Goal: Task Accomplishment & Management: Manage account settings

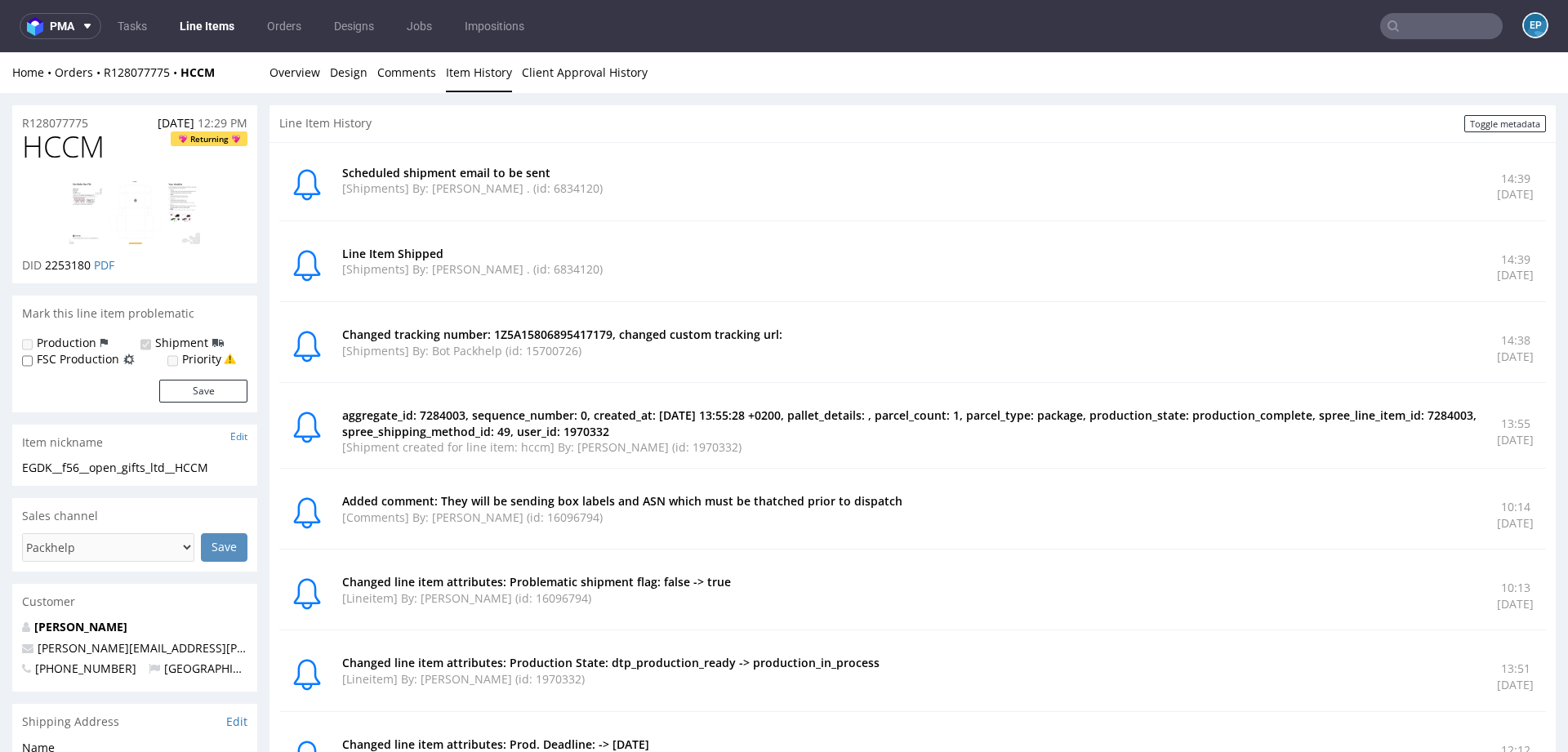
click at [1435, 37] on input "text" at bounding box center [1441, 25] width 122 height 26
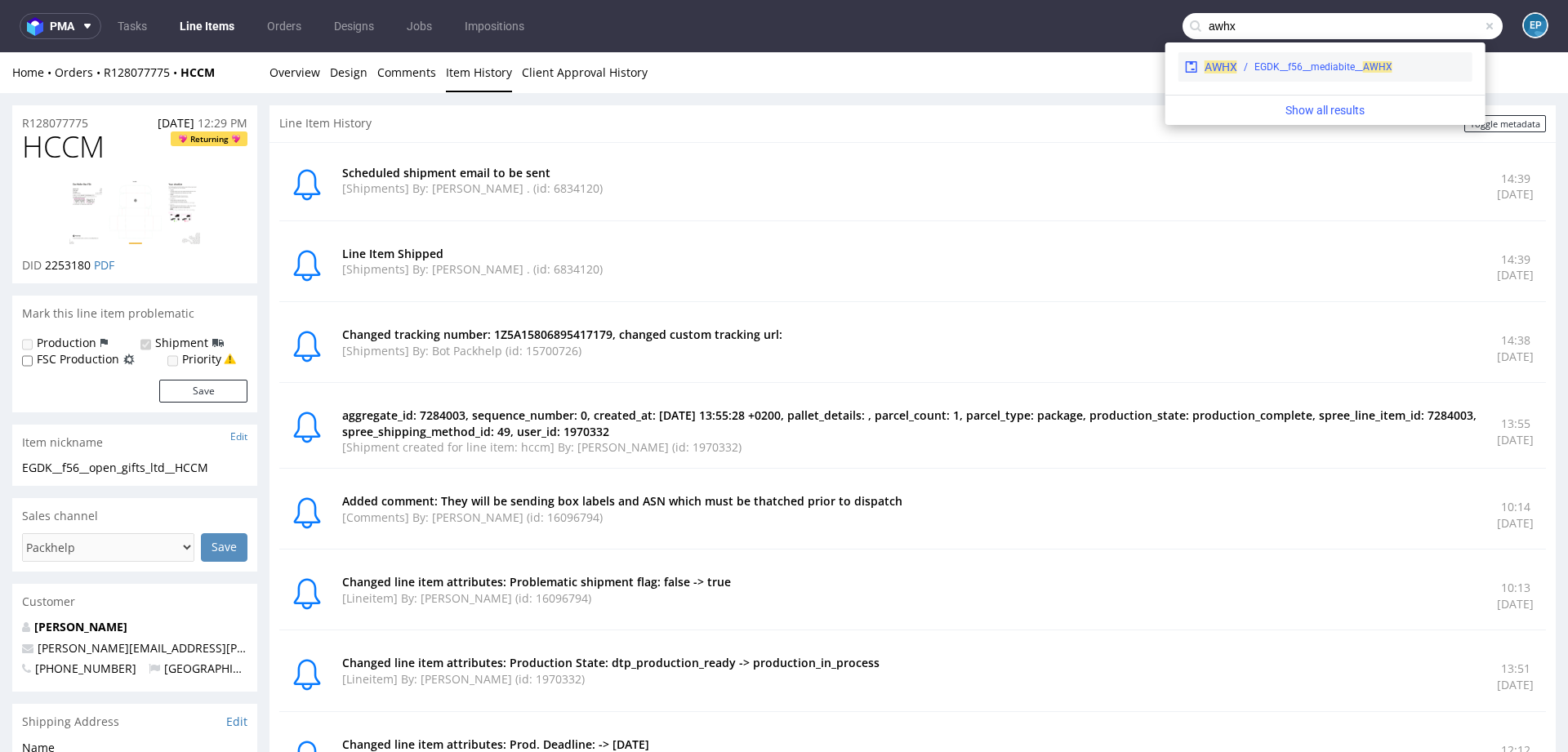
type input "awhx"
click at [1288, 71] on div "EGDK__f56__mediabite__ AWHX" at bounding box center [1324, 67] width 138 height 15
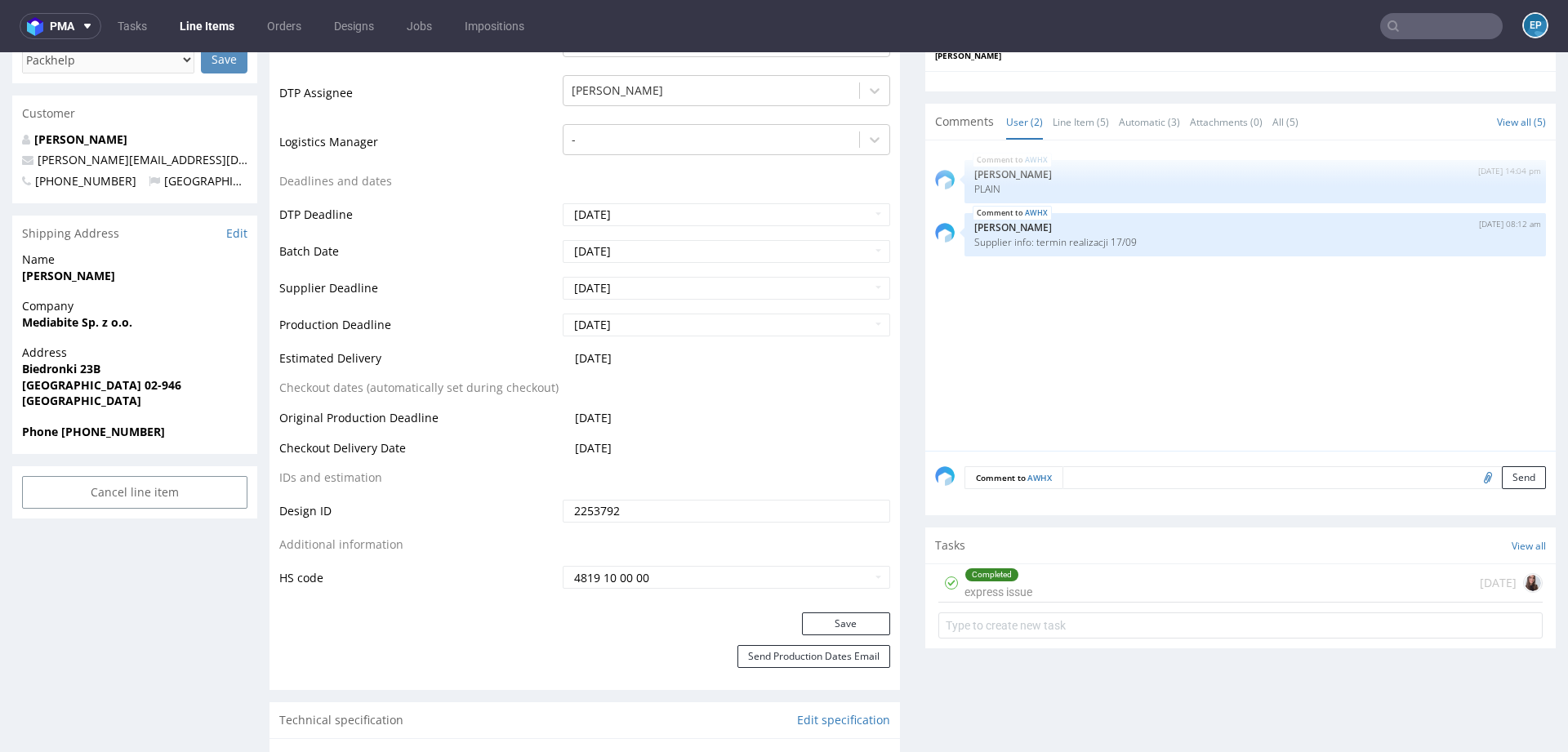
scroll to position [497, 0]
click at [999, 384] on div "AWHX 28th Aug 25 | 14:04 pm Elżbieta Jelińska PLAIN AWHX 10th Sep 25 | 08:12 am…" at bounding box center [1246, 299] width 621 height 300
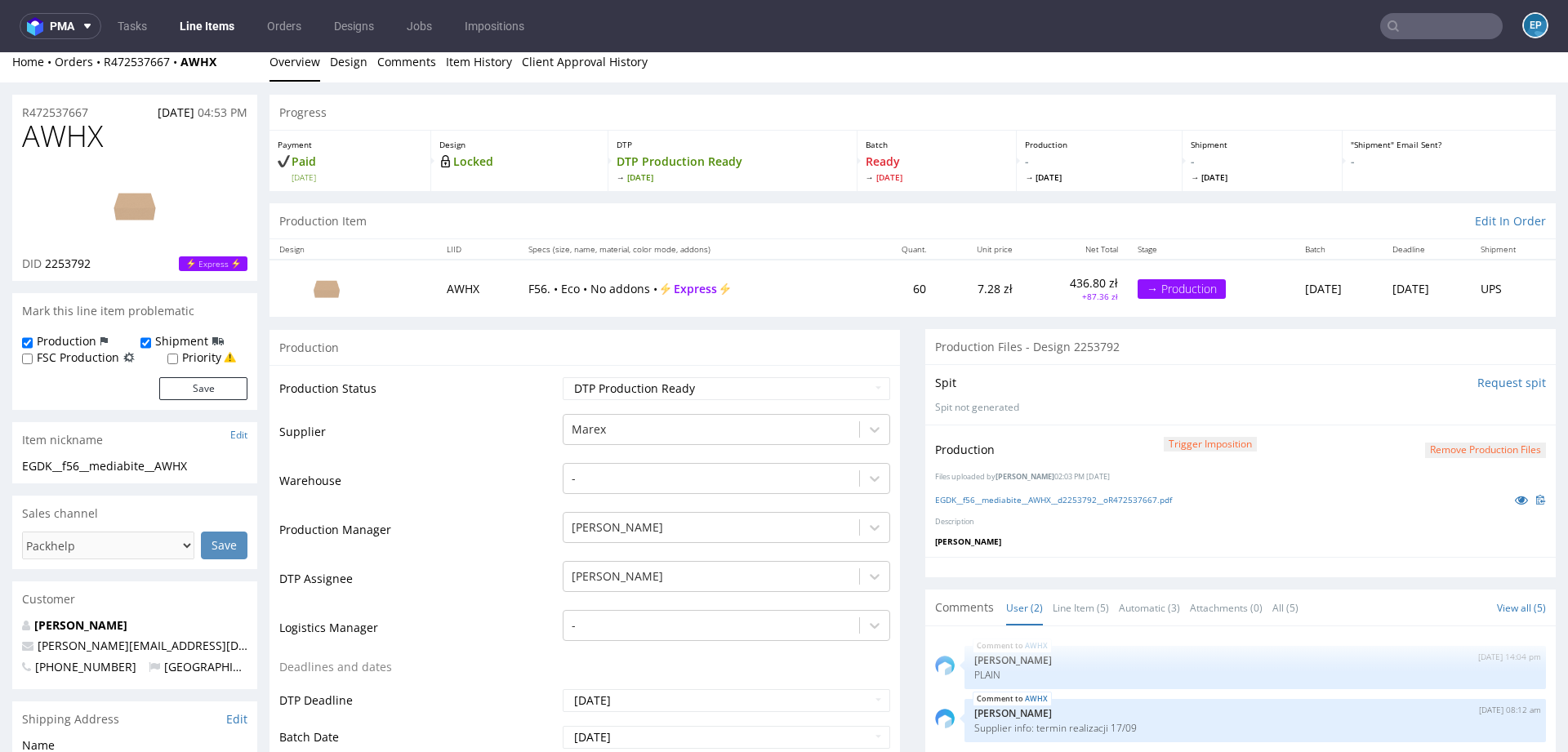
scroll to position [0, 0]
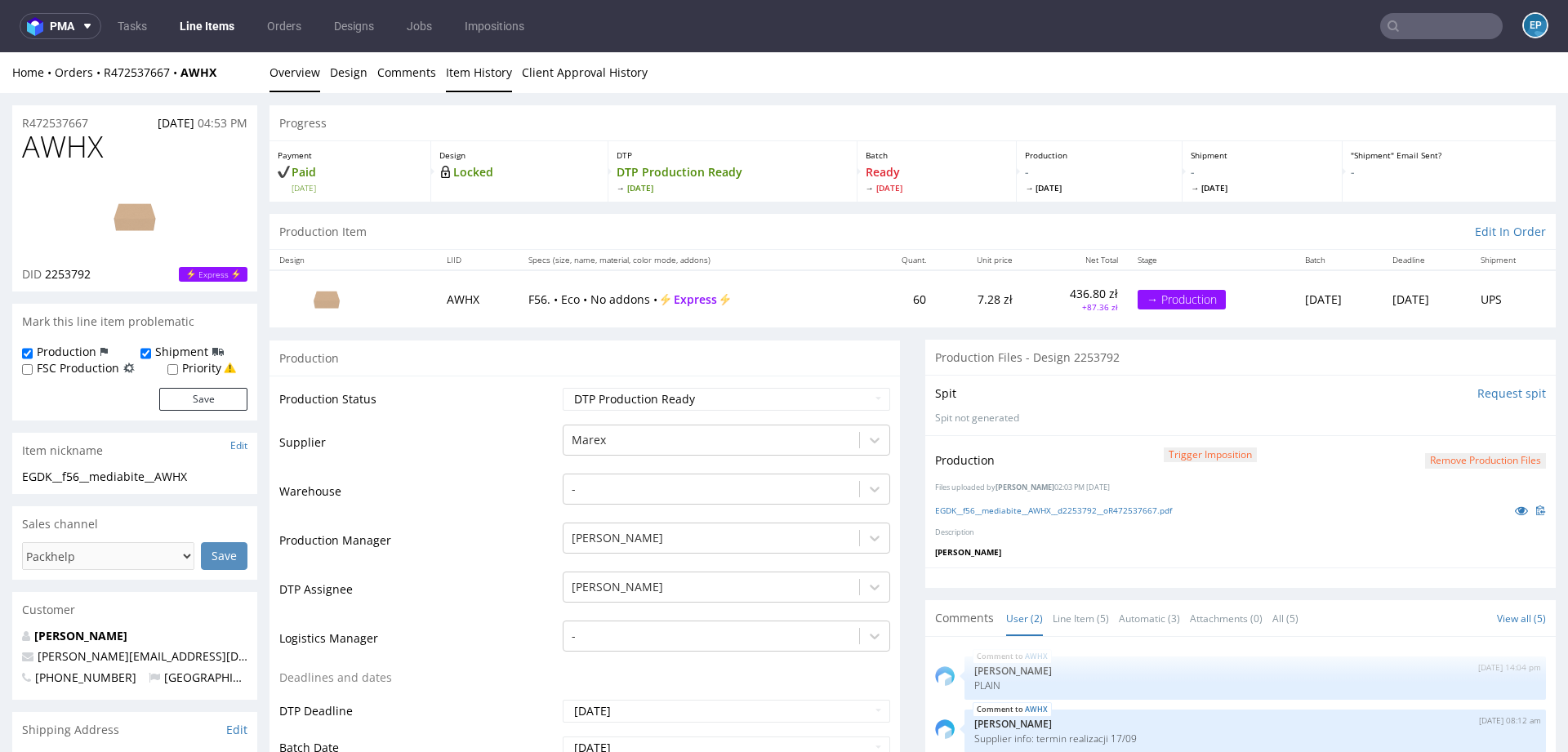
click at [474, 74] on link "Item History" at bounding box center [479, 73] width 66 height 40
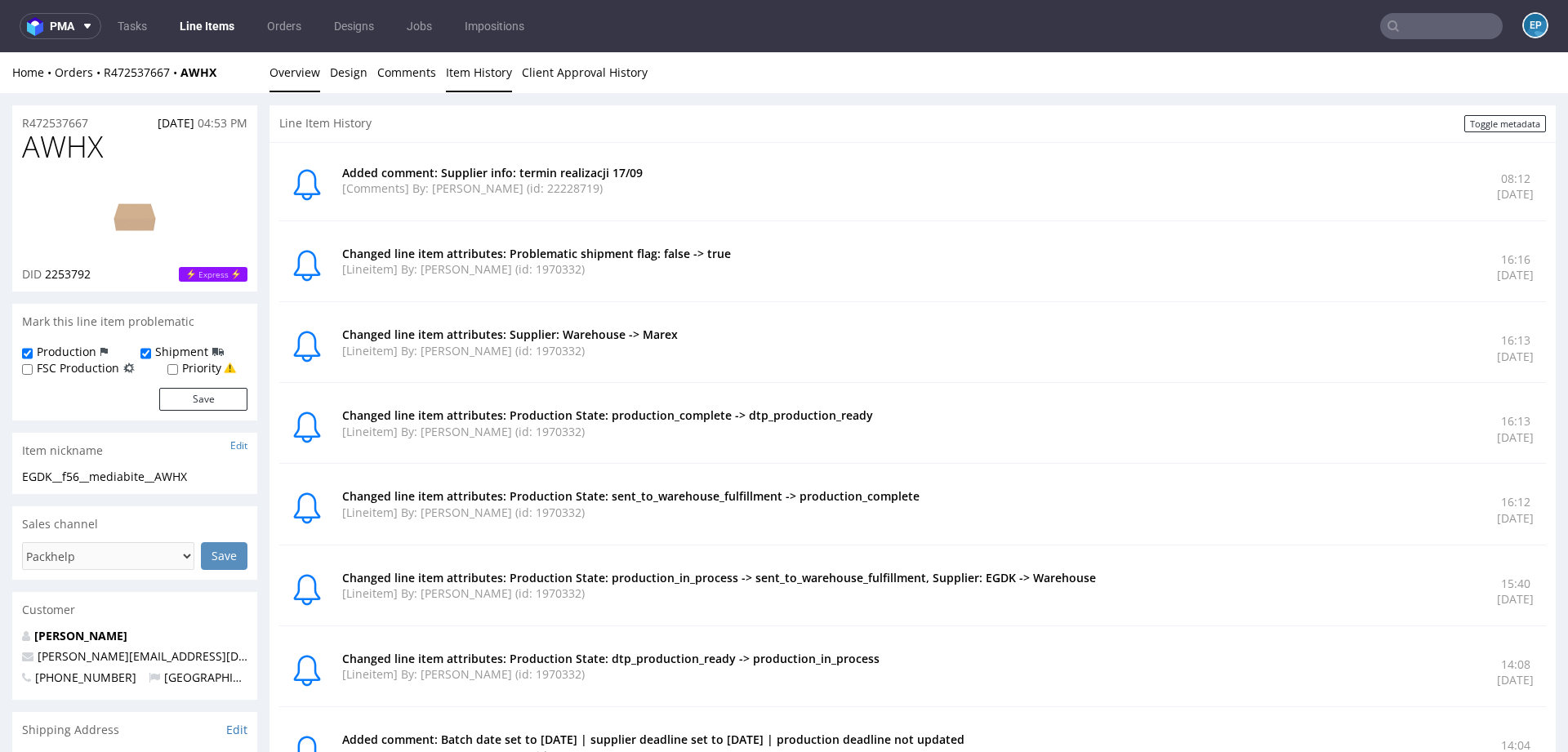
click at [307, 73] on link "Overview" at bounding box center [295, 73] width 51 height 40
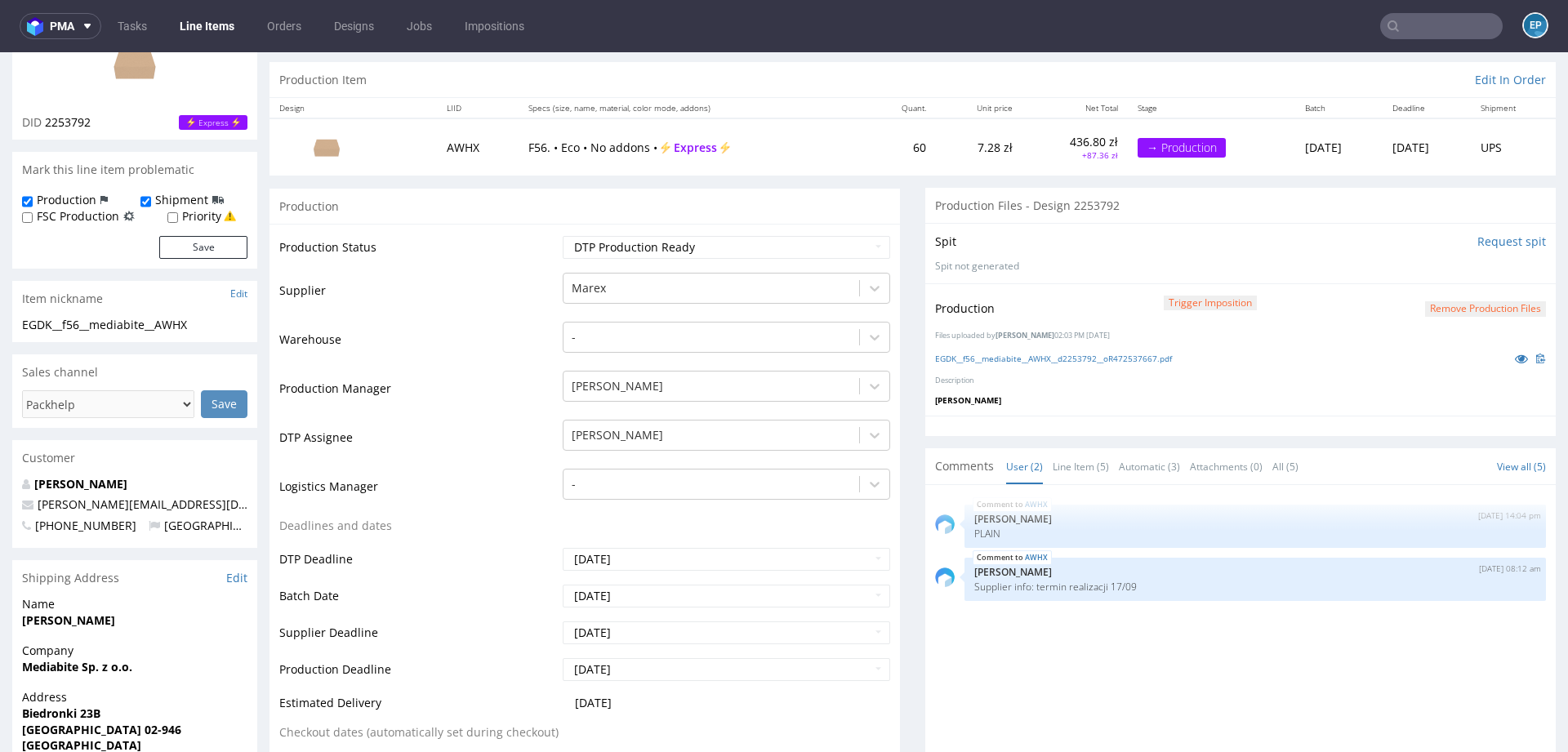
scroll to position [143, 0]
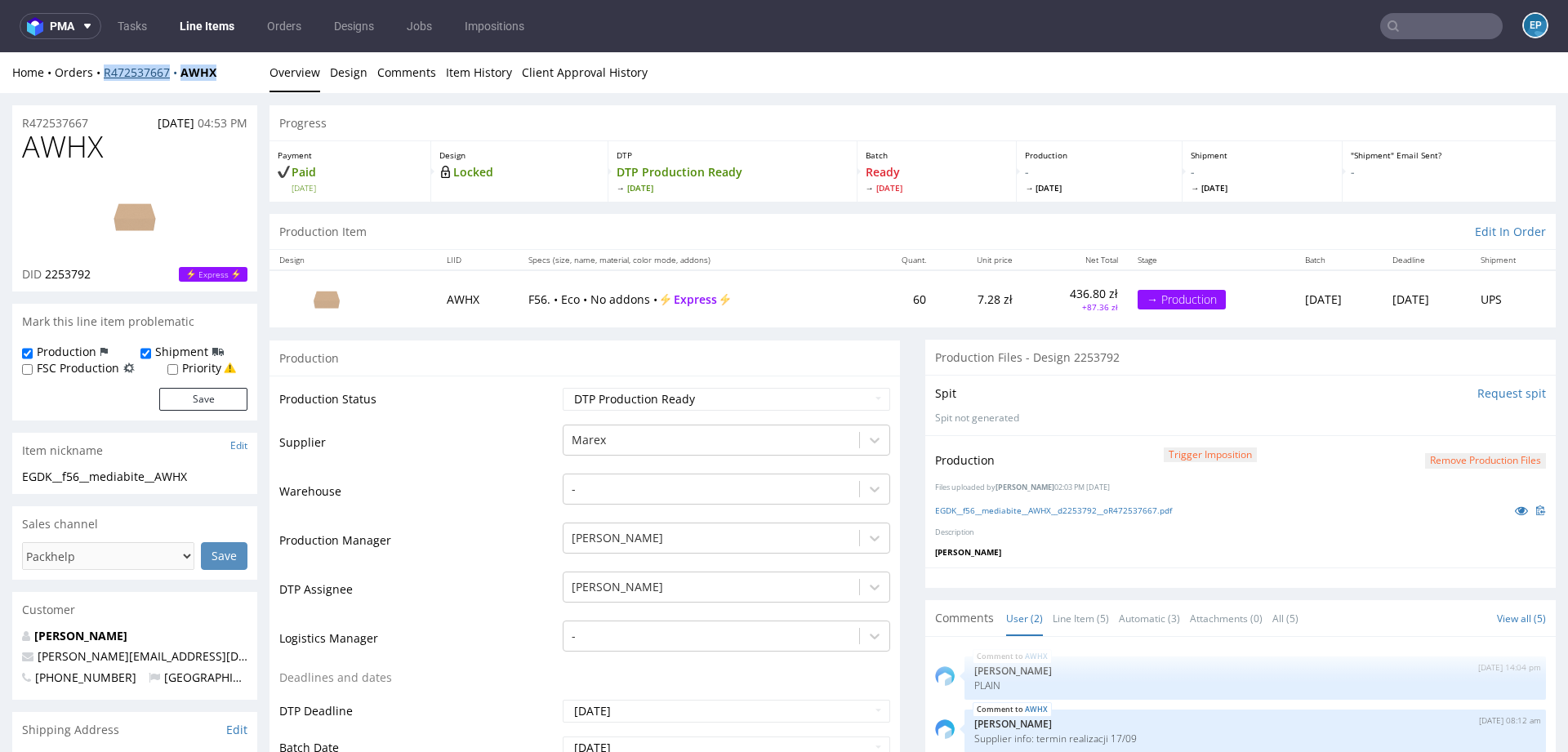
drag, startPoint x: 228, startPoint y: 76, endPoint x: 105, endPoint y: 75, distance: 123.0
click at [104, 75] on div "Home Orders R472537667 AWHX" at bounding box center [135, 73] width 245 height 16
copy div "R472537667 AWHX"
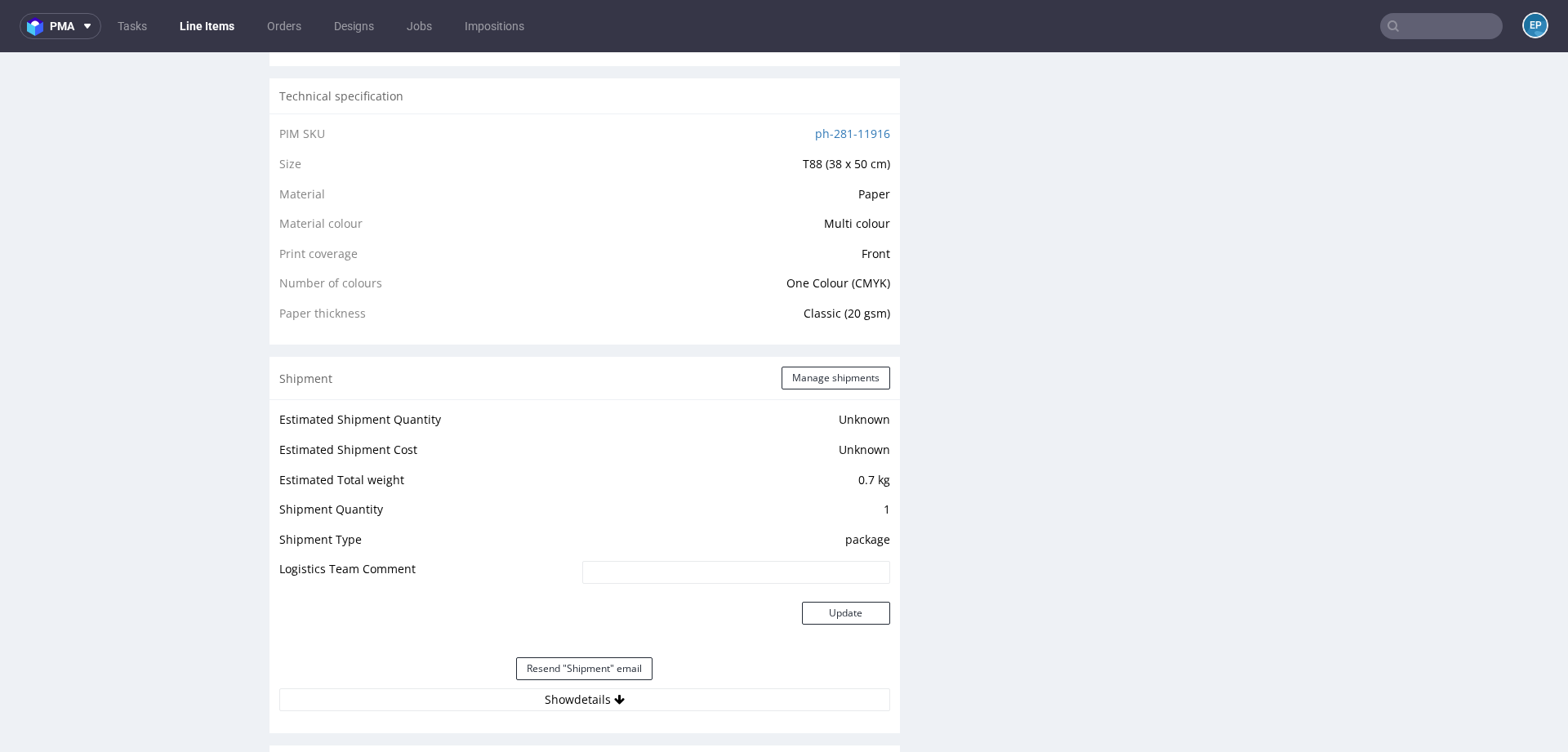
scroll to position [1137, 0]
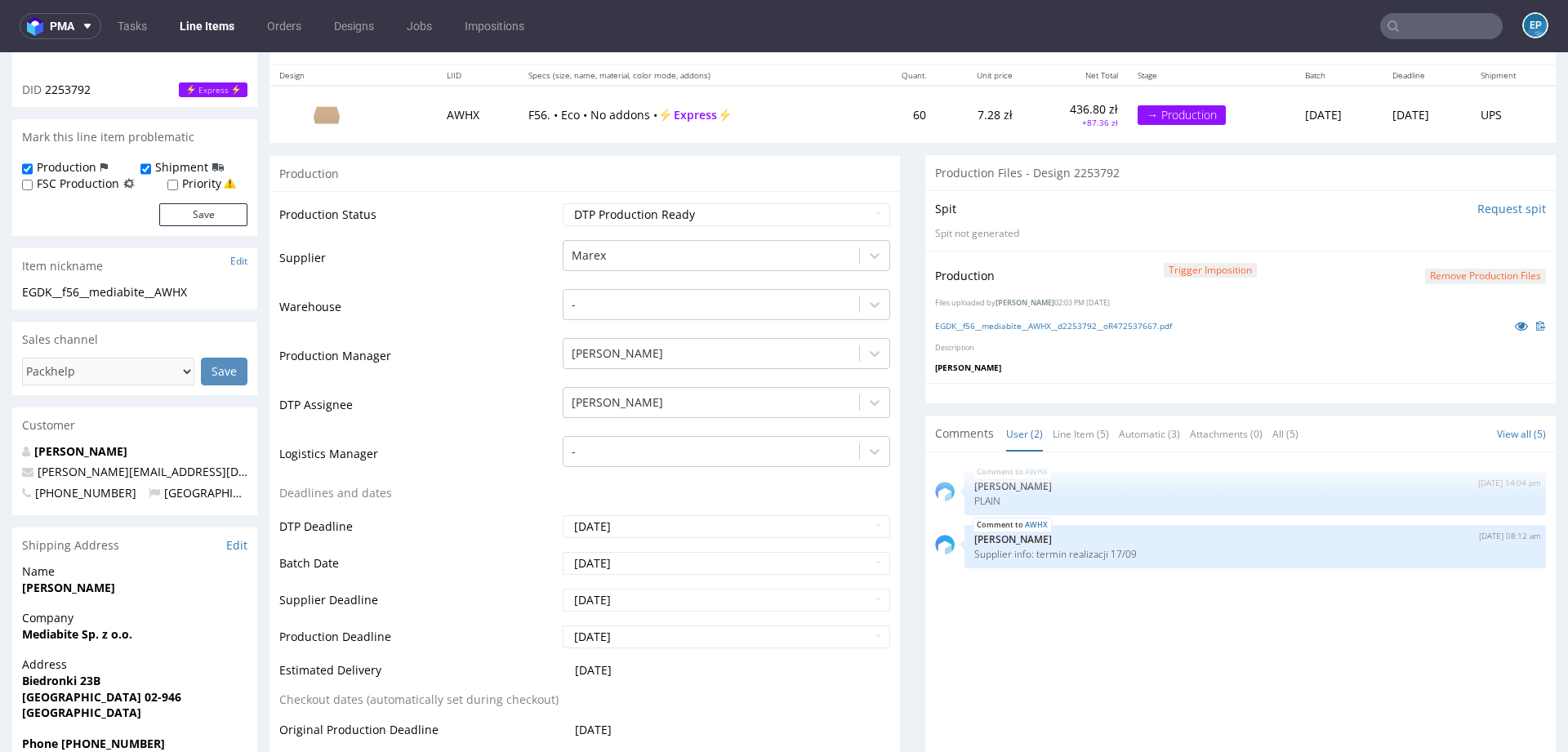
scroll to position [187, 0]
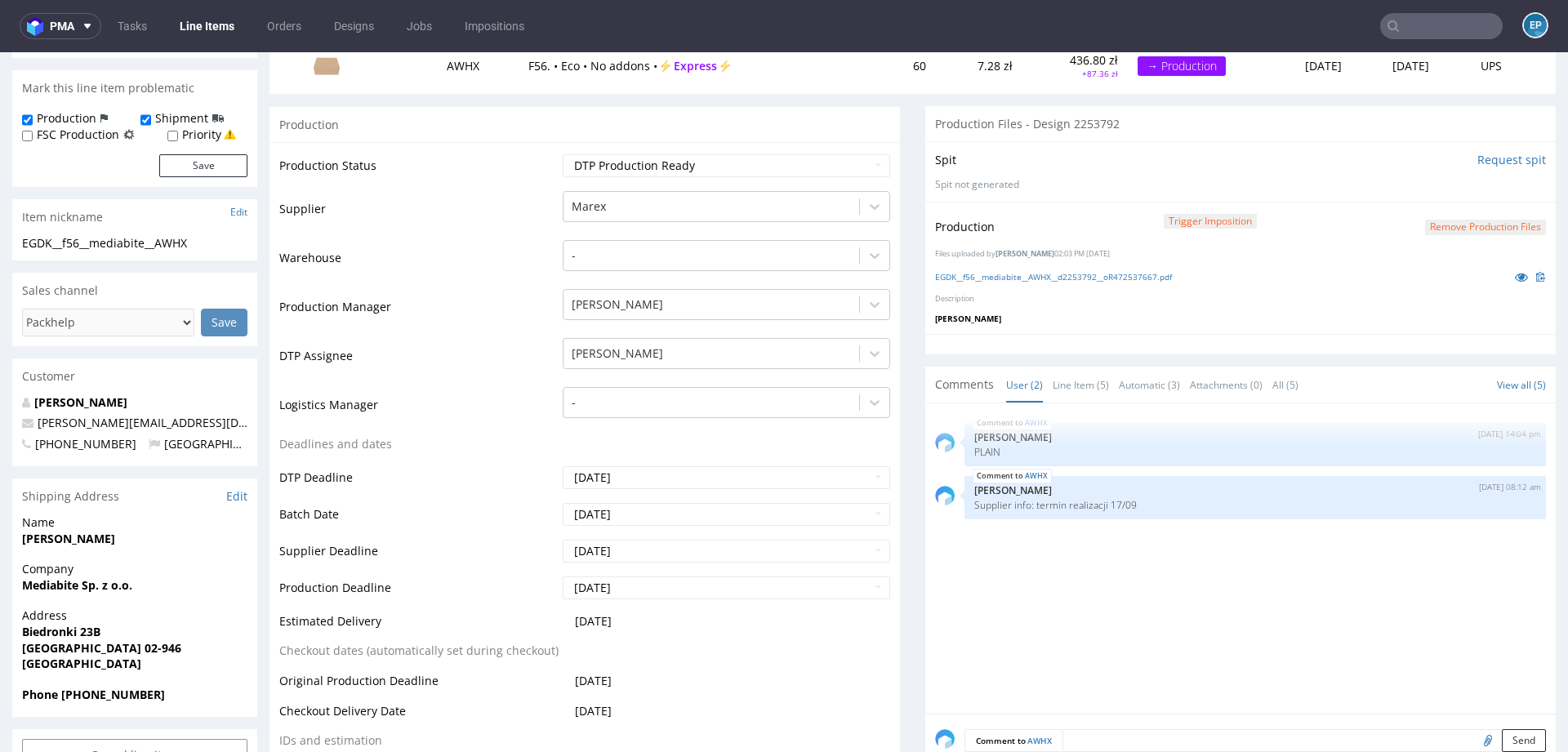
scroll to position [235, 0]
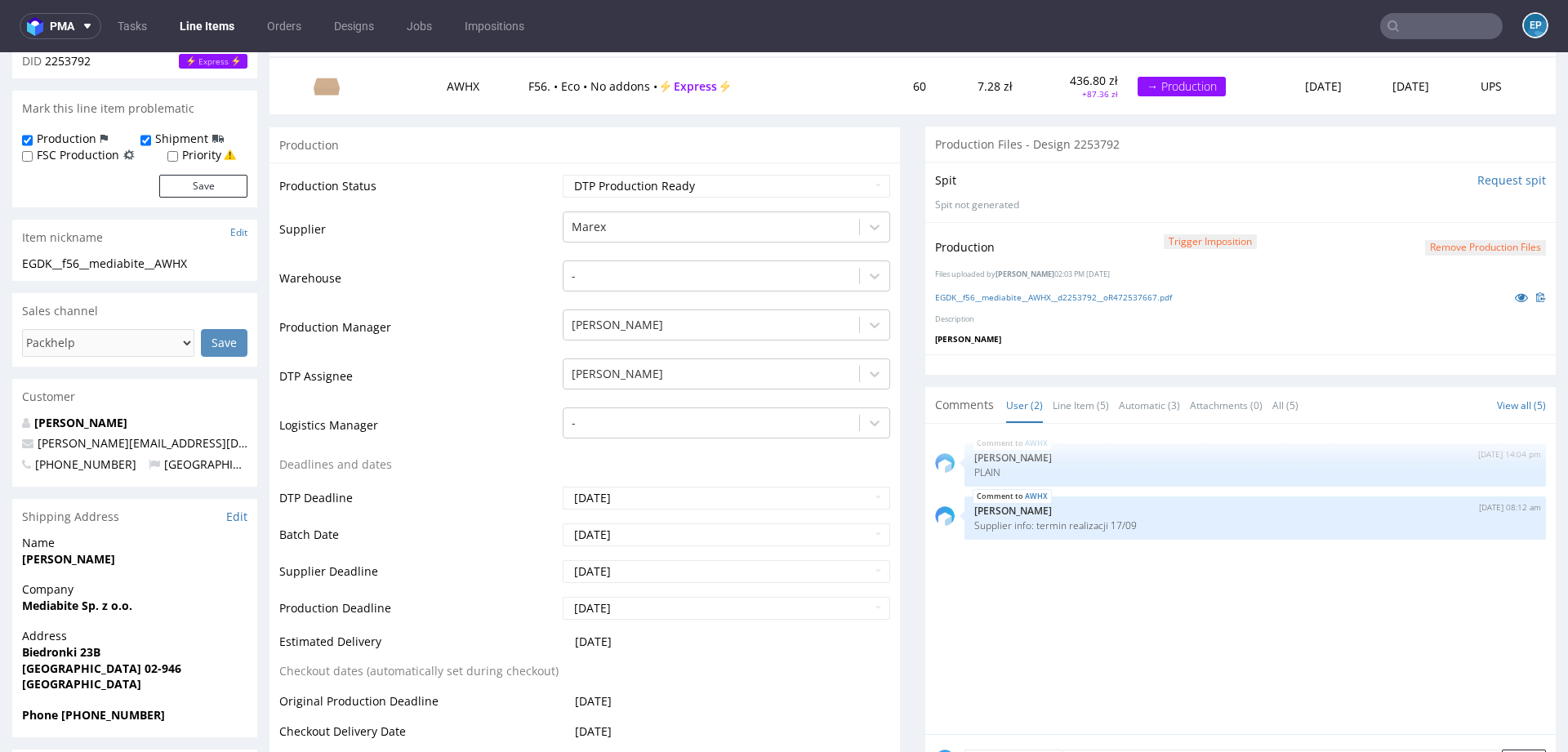
scroll to position [219, 0]
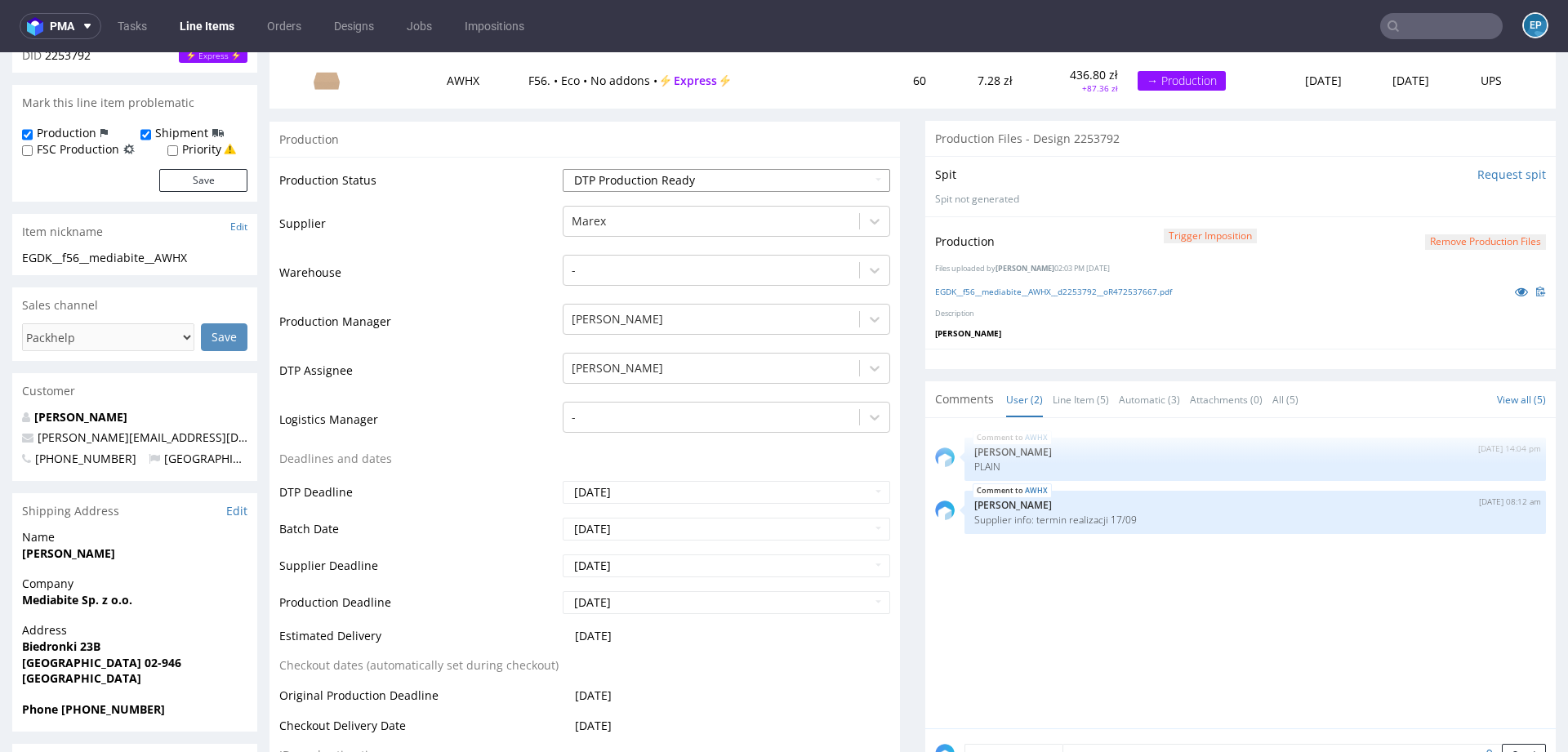
click at [585, 179] on select "Waiting for Artwork Waiting for Diecut Waiting for Mockup Waiting for DTP Waiti…" at bounding box center [726, 180] width 328 height 23
select select "production_in_process"
click at [563, 169] on select "Waiting for Artwork Waiting for Diecut Waiting for Mockup Waiting for DTP Waiti…" at bounding box center [726, 180] width 328 height 23
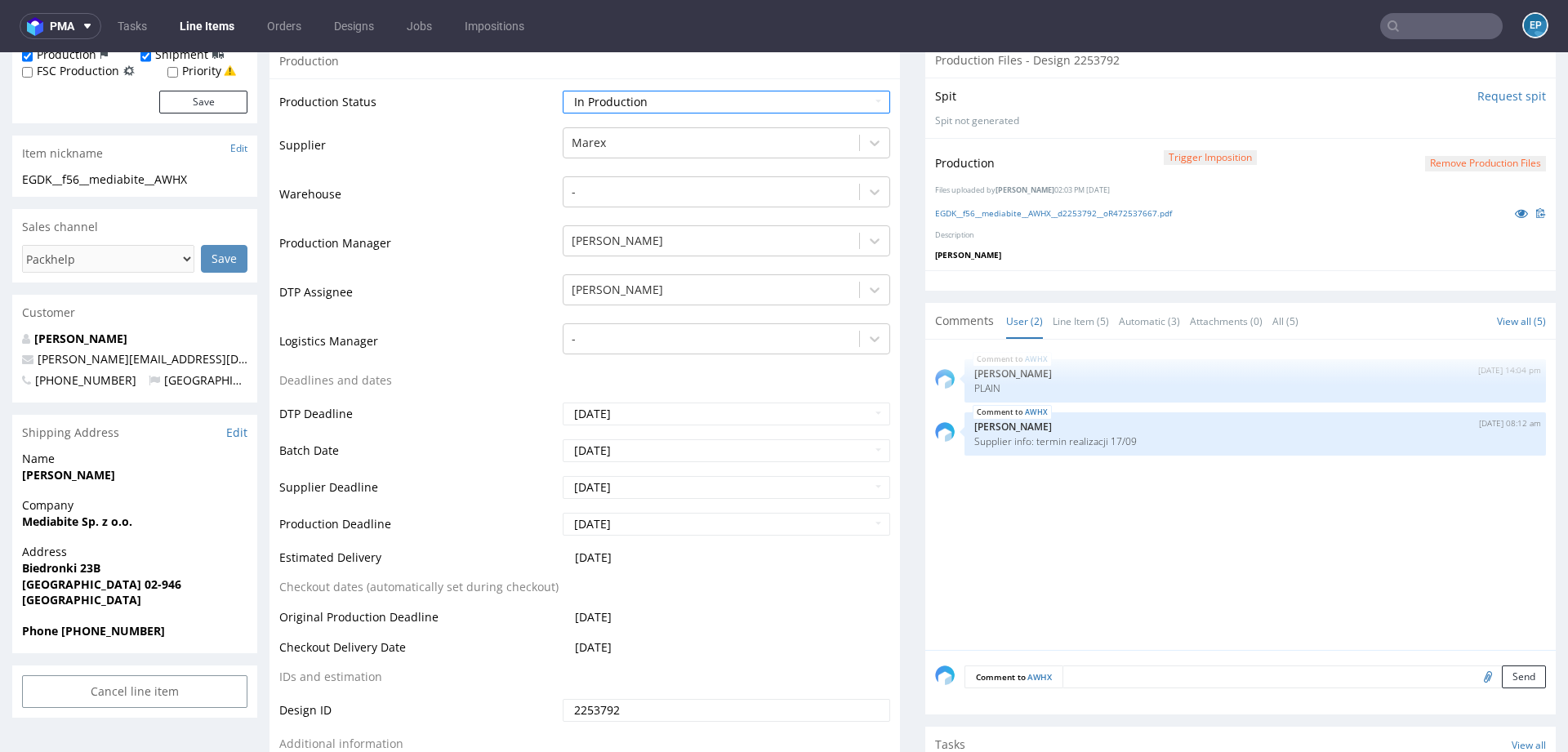
scroll to position [522, 0]
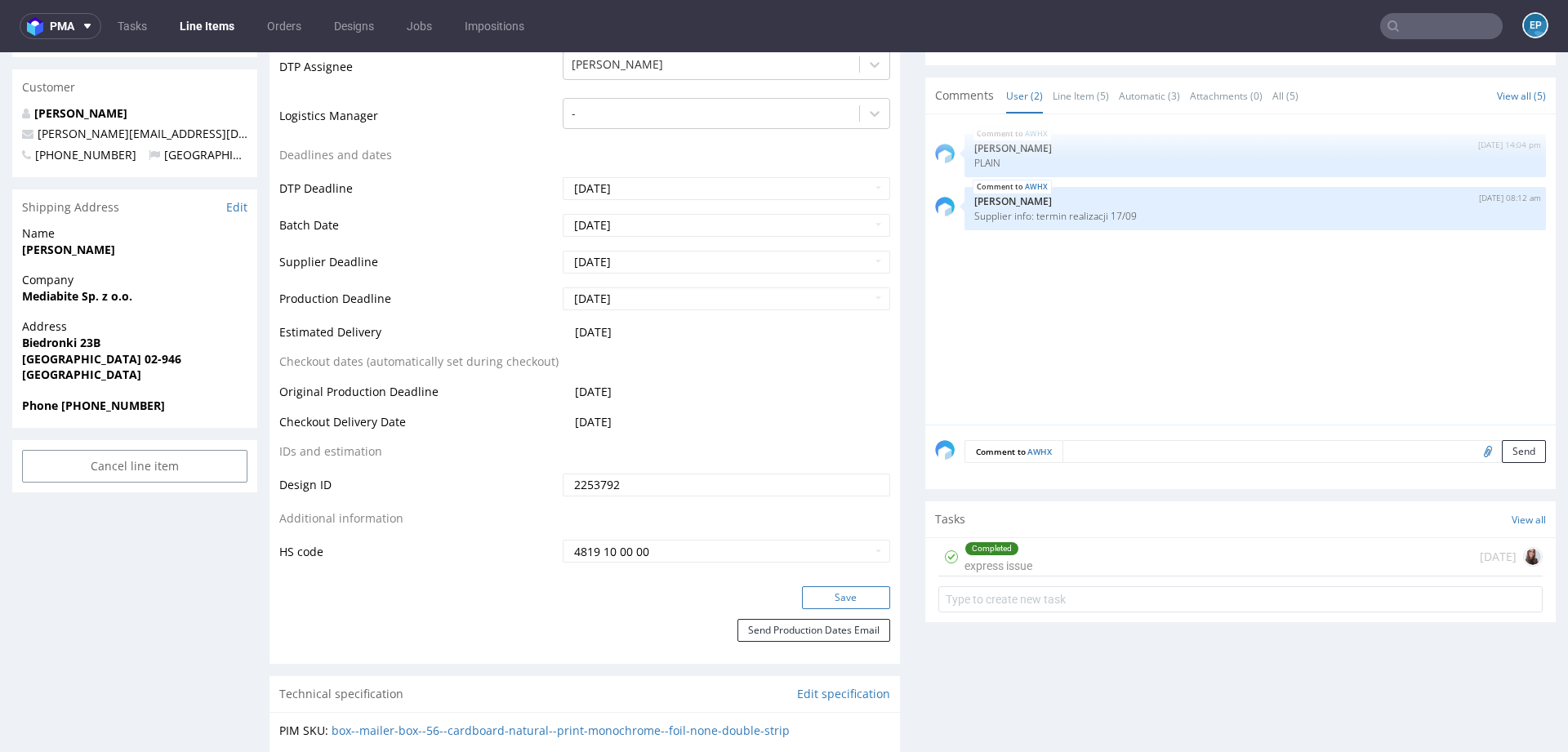
click at [845, 593] on button "Save" at bounding box center [846, 597] width 88 height 23
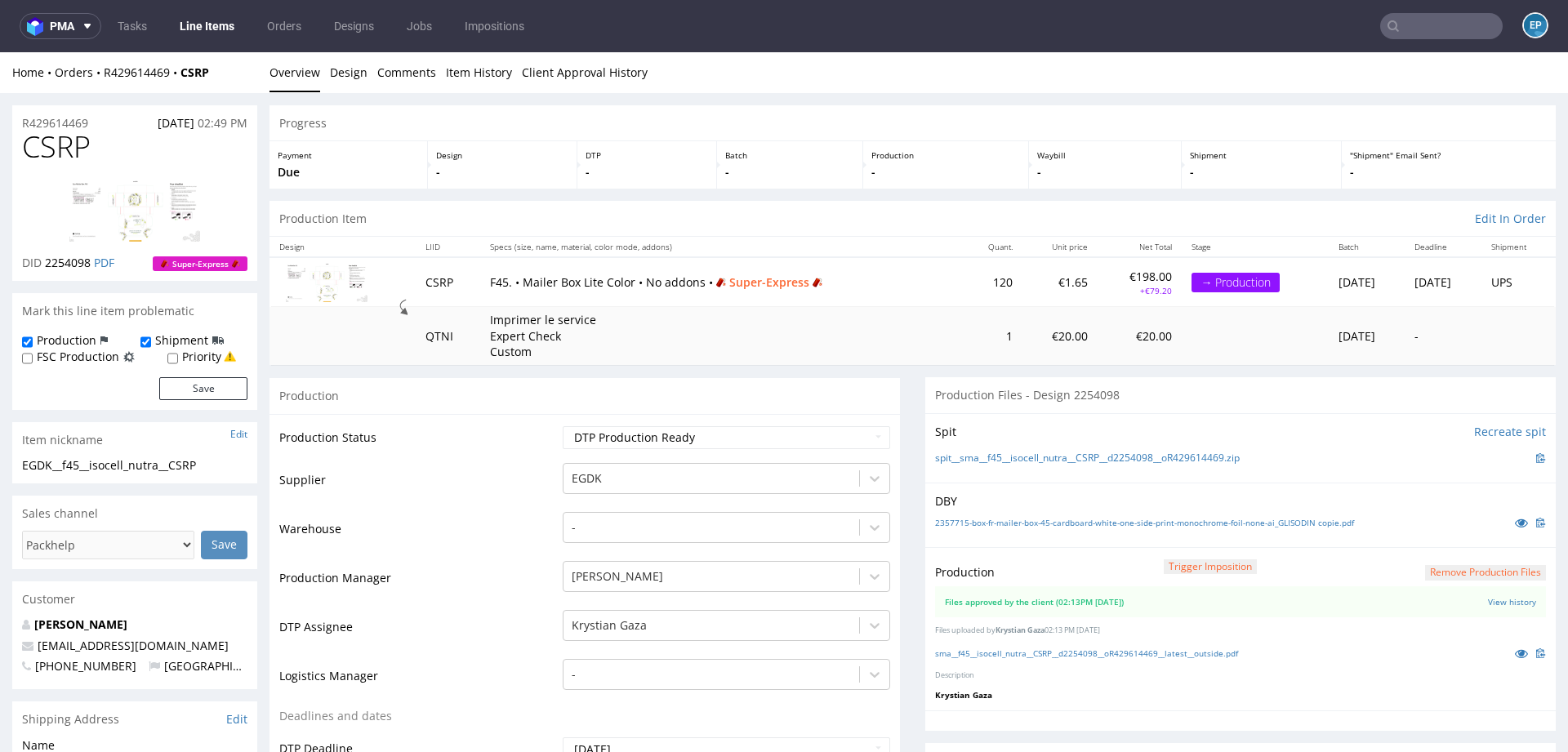
scroll to position [5, 0]
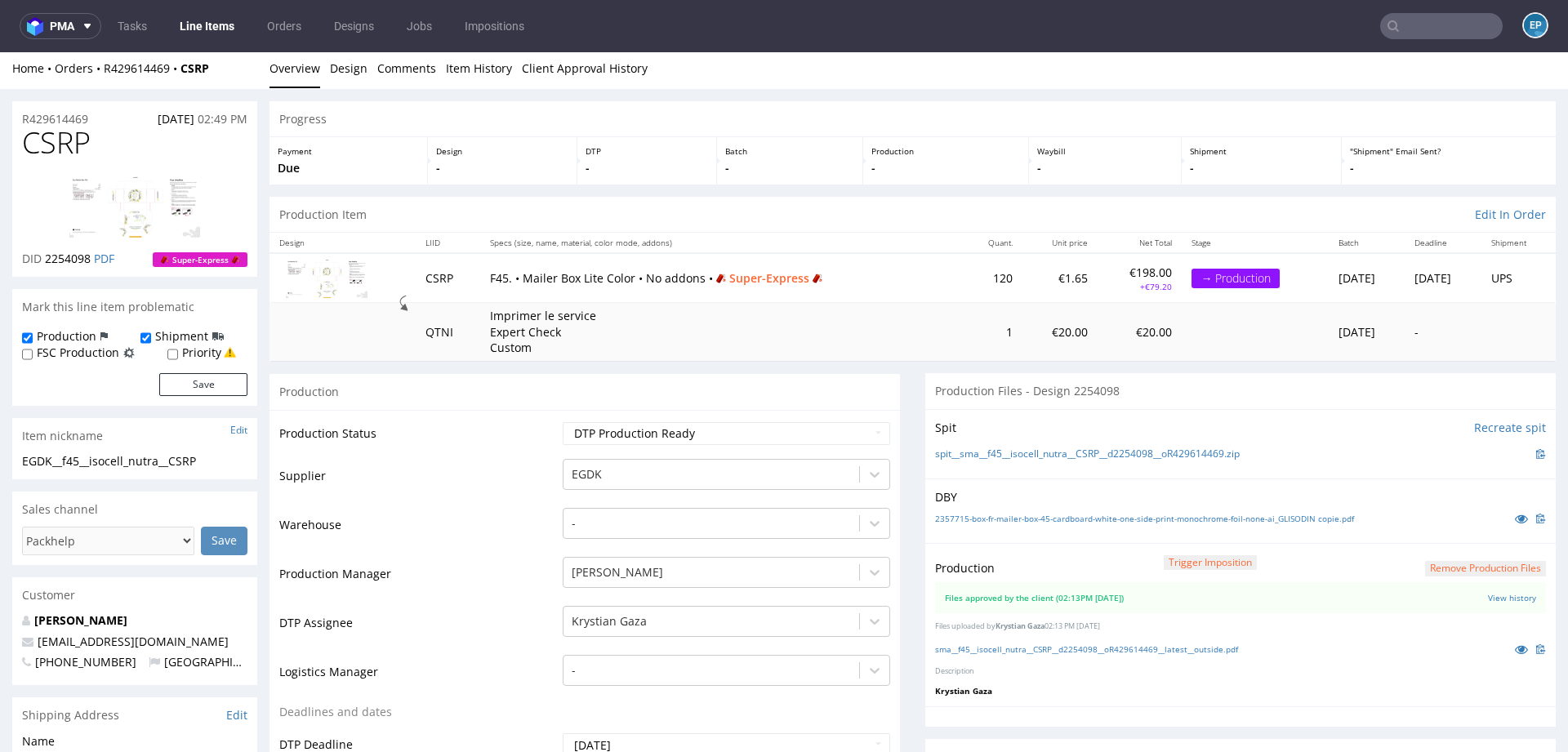
click at [221, 24] on link "Line Items" at bounding box center [207, 25] width 74 height 26
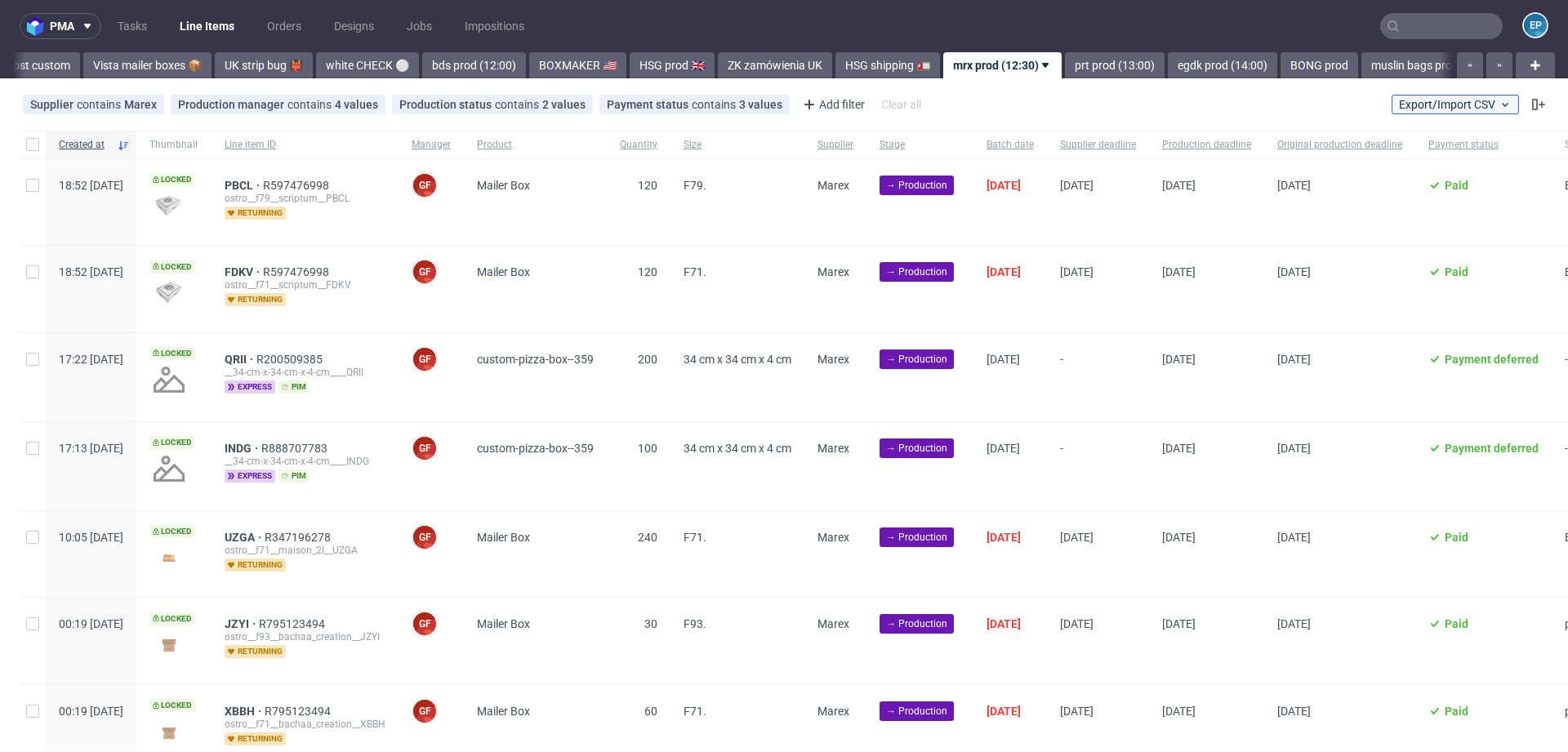
click at [1475, 100] on span "Export/Import CSV" at bounding box center [1455, 104] width 113 height 13
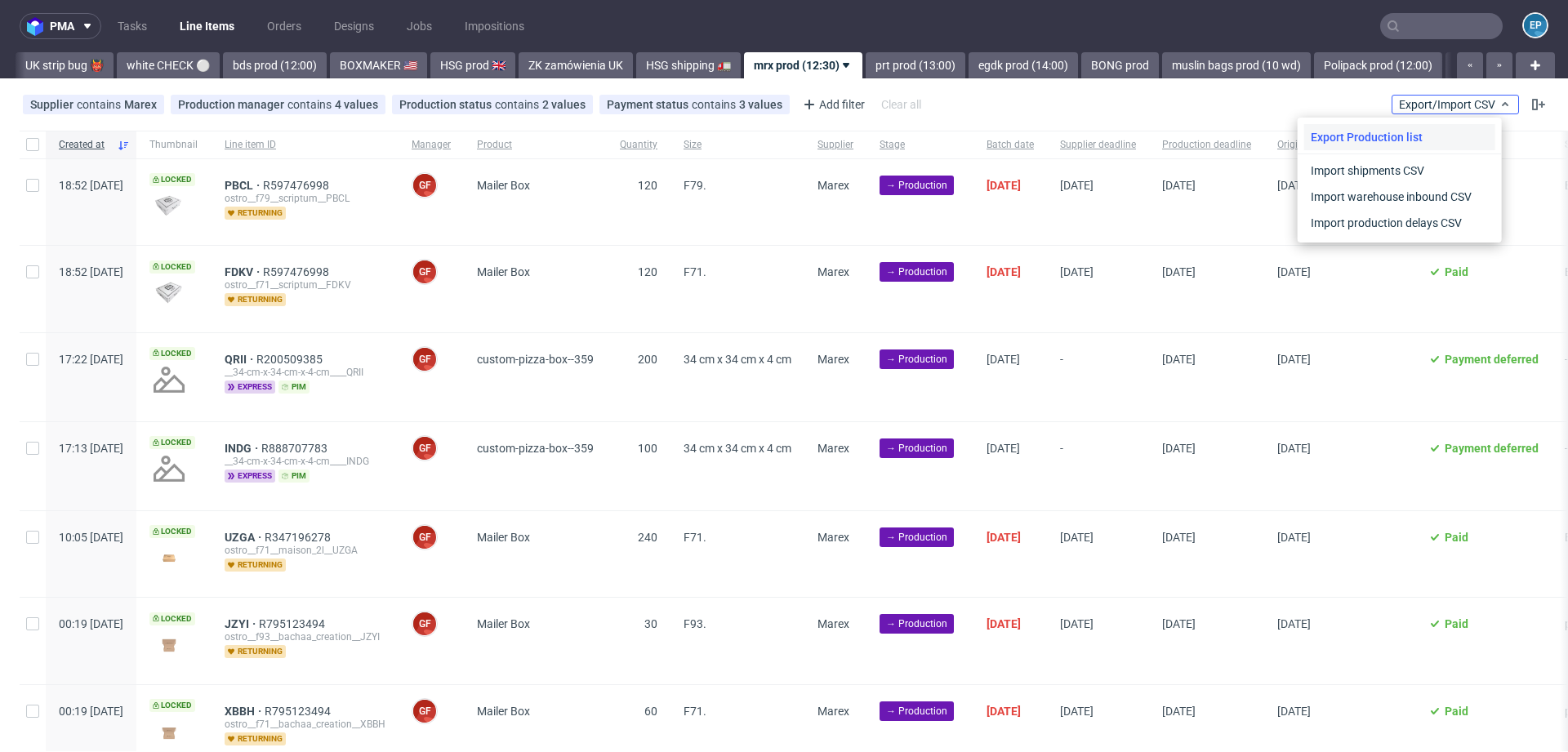
scroll to position [0, 1400]
click at [1399, 175] on link "Import shipments CSV" at bounding box center [1400, 171] width 191 height 26
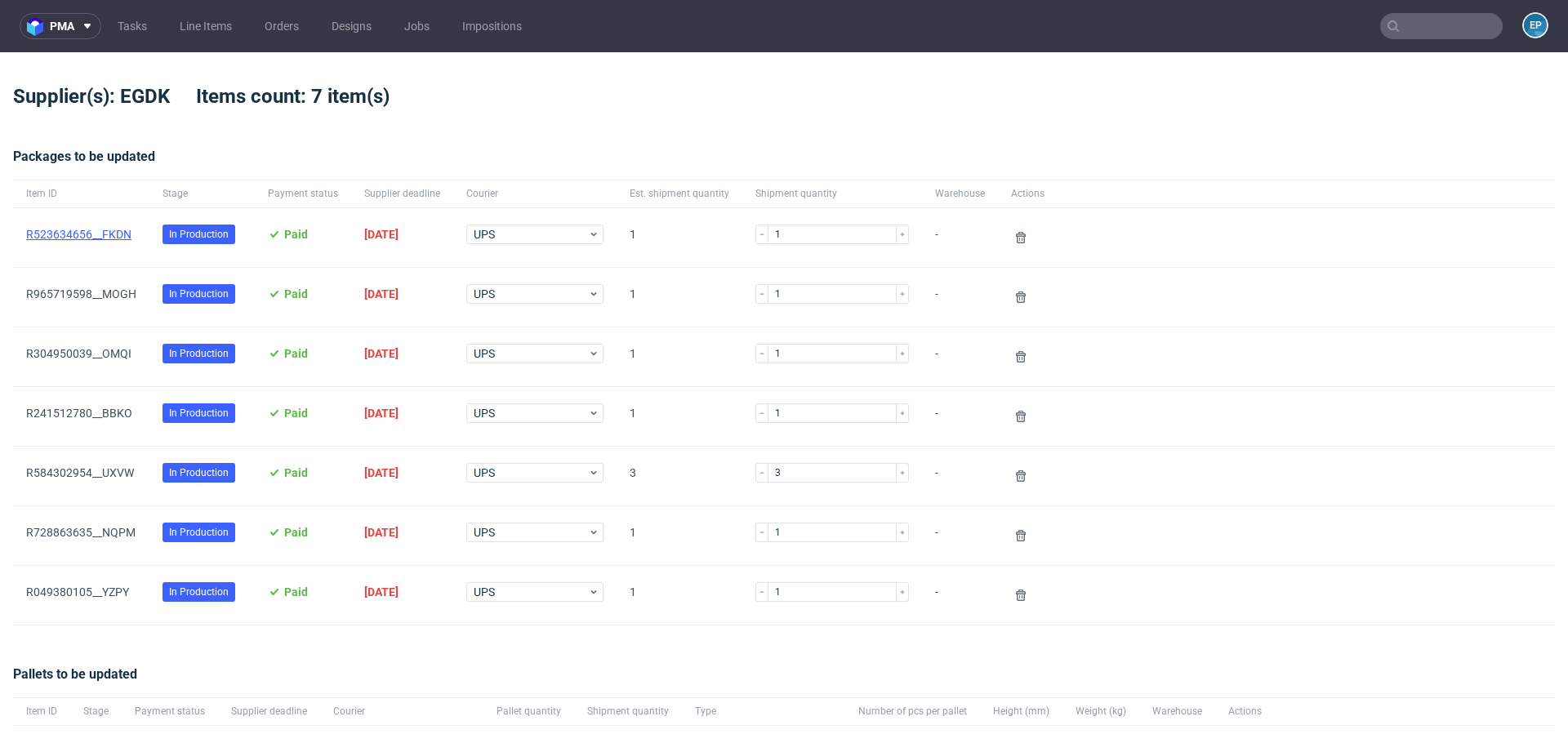
click at [69, 239] on link "R523634656__FKDN" at bounding box center [79, 234] width 105 height 13
click at [70, 288] on link "R965719598__MOGH" at bounding box center [82, 294] width 111 height 13
click at [70, 347] on link "R304950039__OMQI" at bounding box center [79, 354] width 105 height 13
click at [69, 411] on link "R241512780__BBKO" at bounding box center [79, 413] width 106 height 13
click at [75, 475] on link "R584302954__UXVW" at bounding box center [80, 473] width 108 height 13
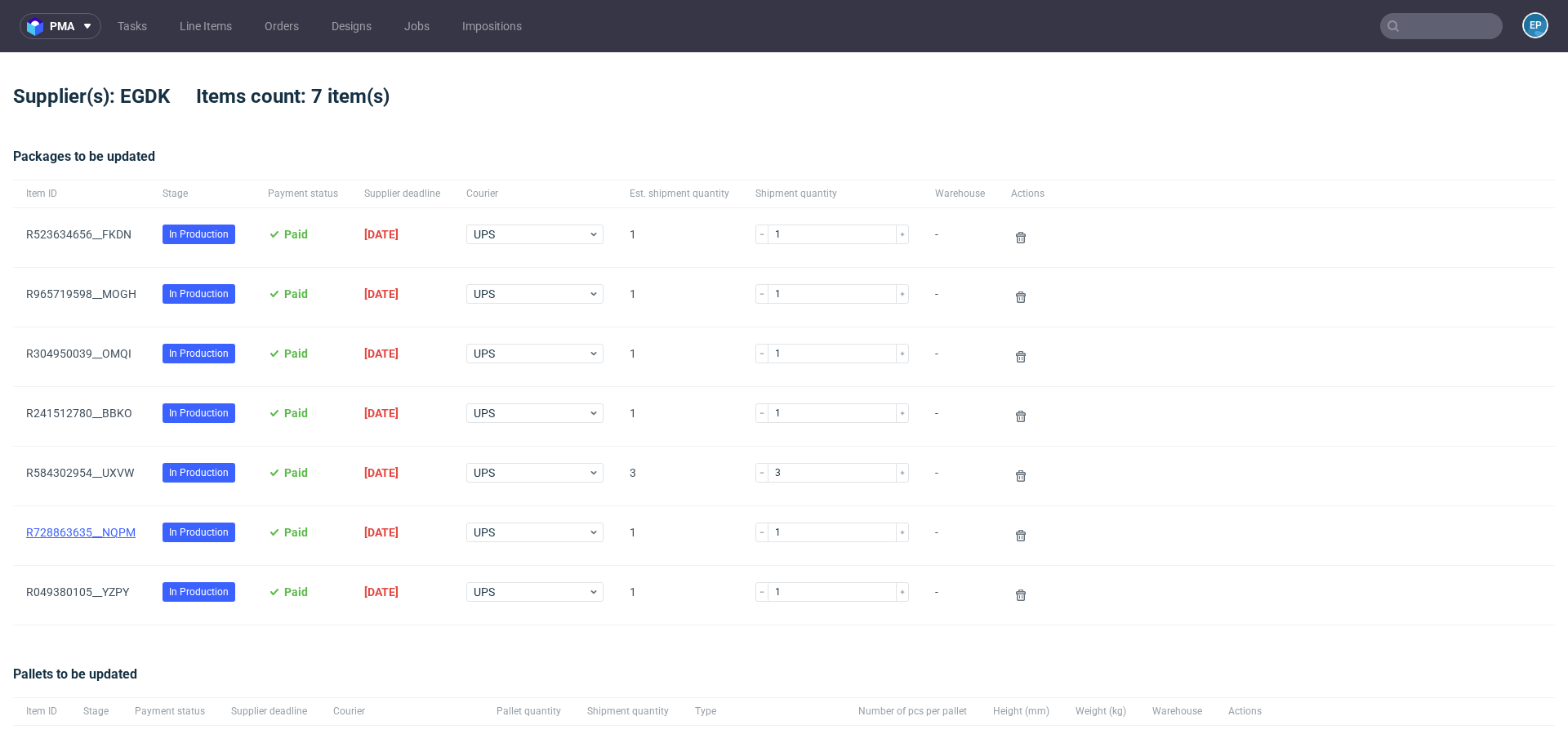
click at [109, 532] on link "R728863635__NQPM" at bounding box center [81, 532] width 110 height 13
click at [109, 598] on span "R049380105__YZPY" at bounding box center [82, 595] width 111 height 20
click at [105, 588] on link "R049380105__YZPY" at bounding box center [77, 591] width 103 height 13
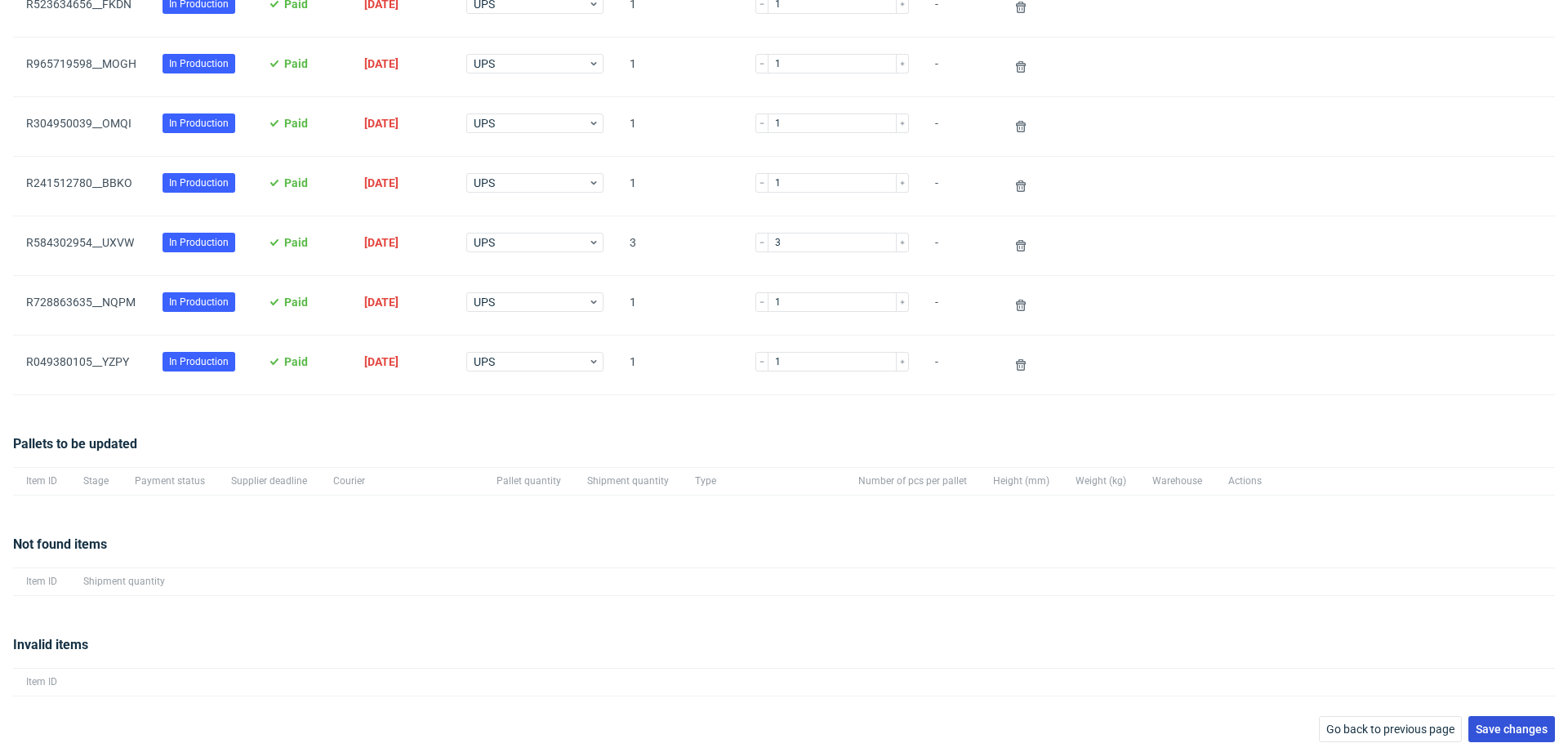
click at [1470, 716] on button "Save changes" at bounding box center [1512, 728] width 86 height 26
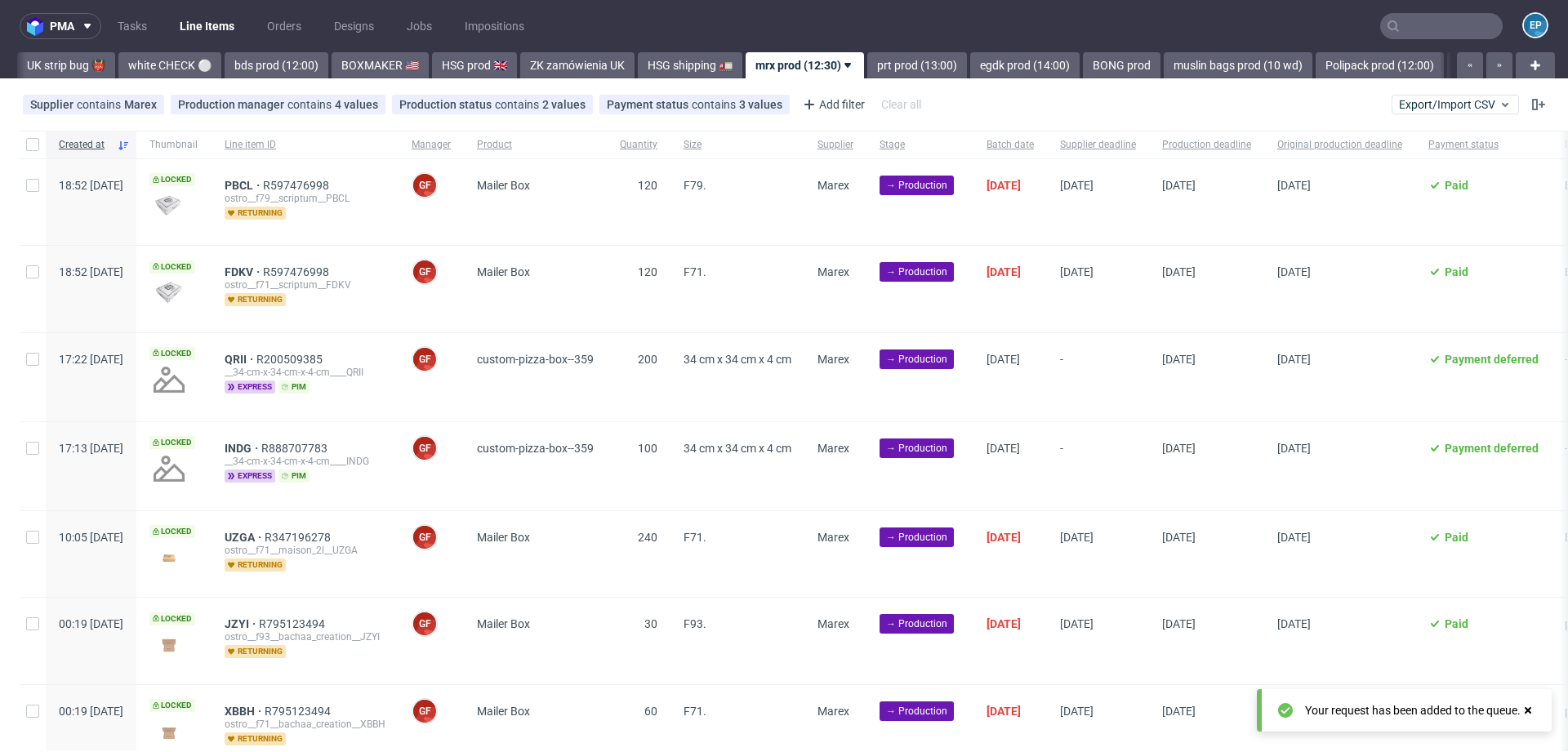
scroll to position [0, 1400]
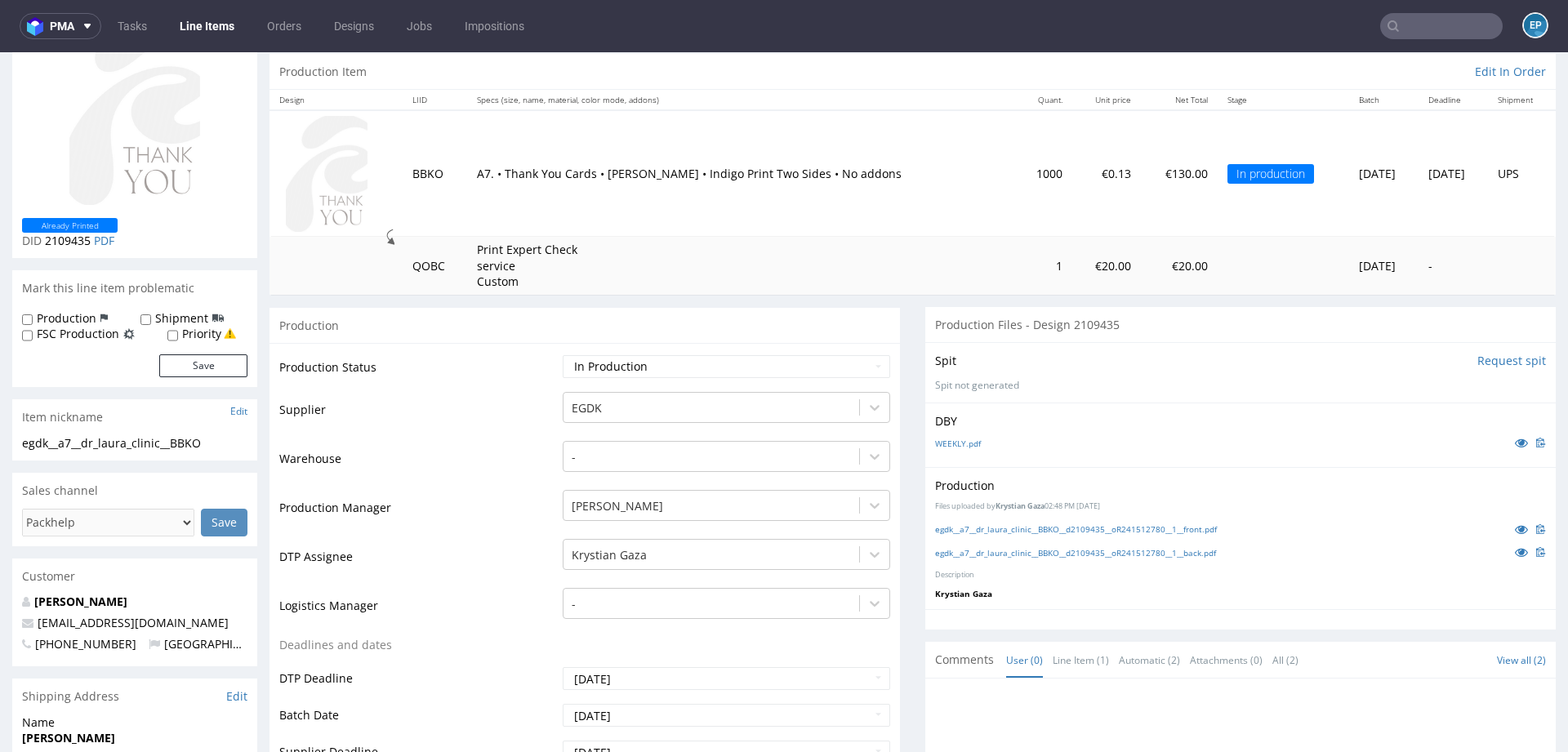
scroll to position [163, 0]
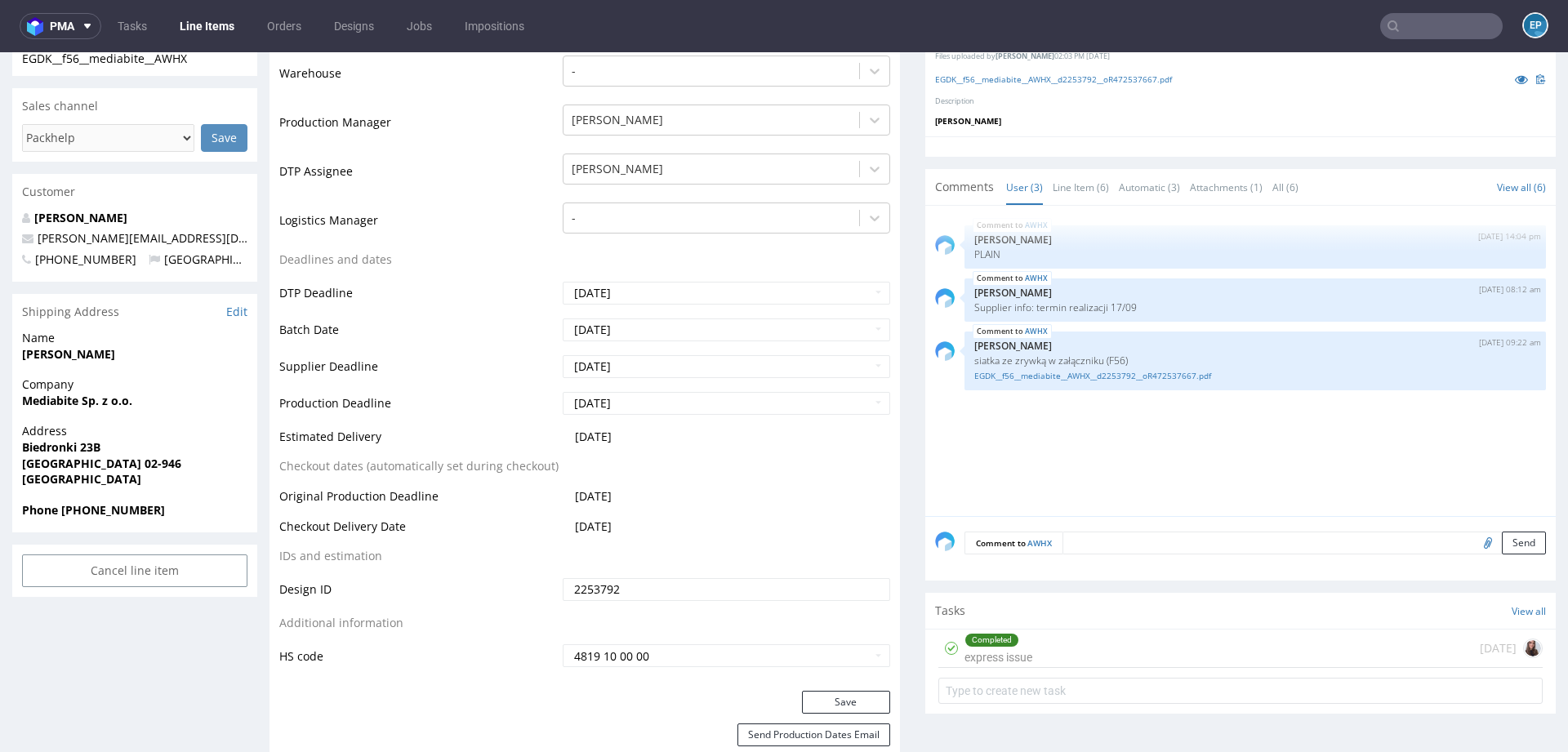
scroll to position [464, 0]
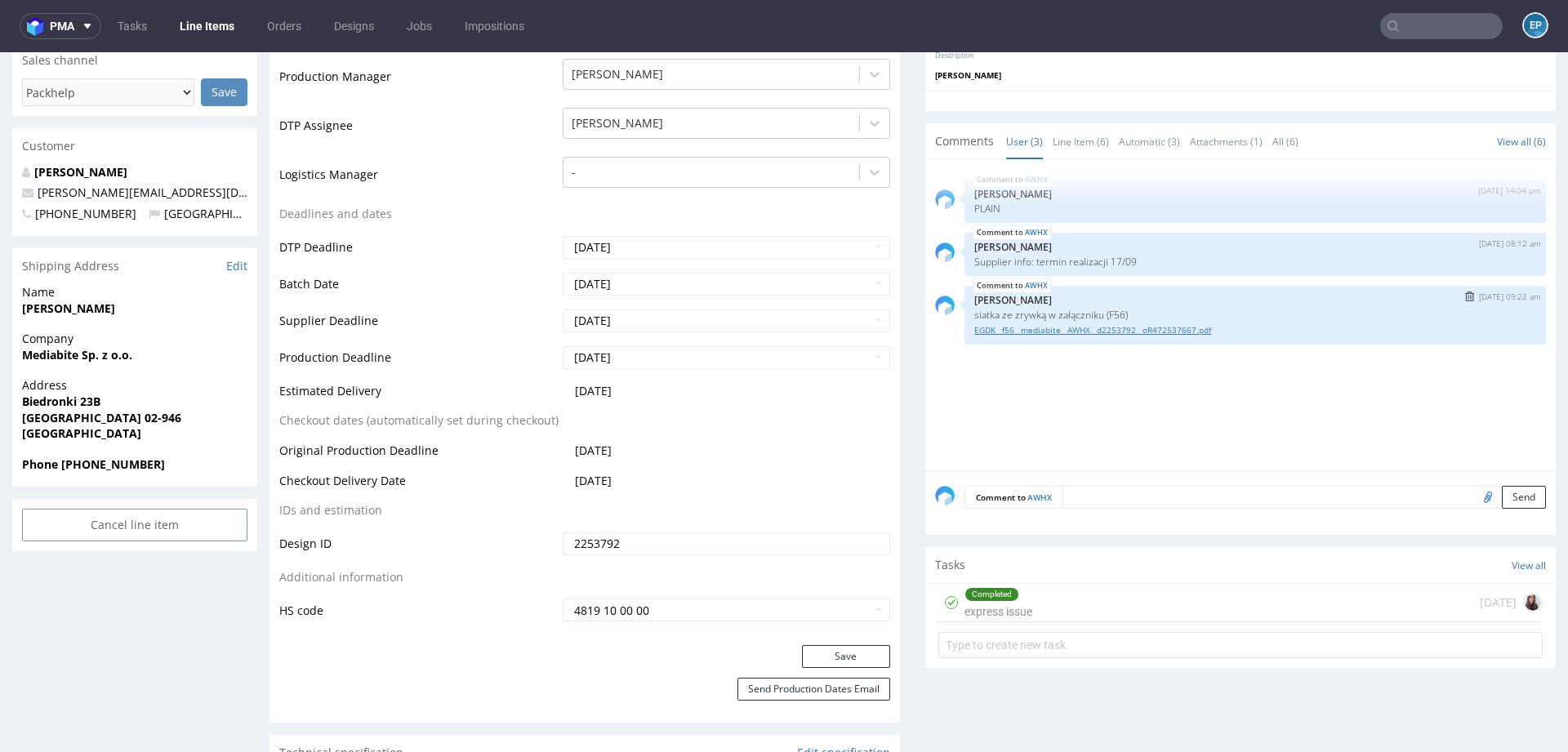
click at [1025, 327] on link "EGDK__f56__mediabite__AWHX__d2253792__oR472537667.pdf" at bounding box center [1255, 330] width 562 height 13
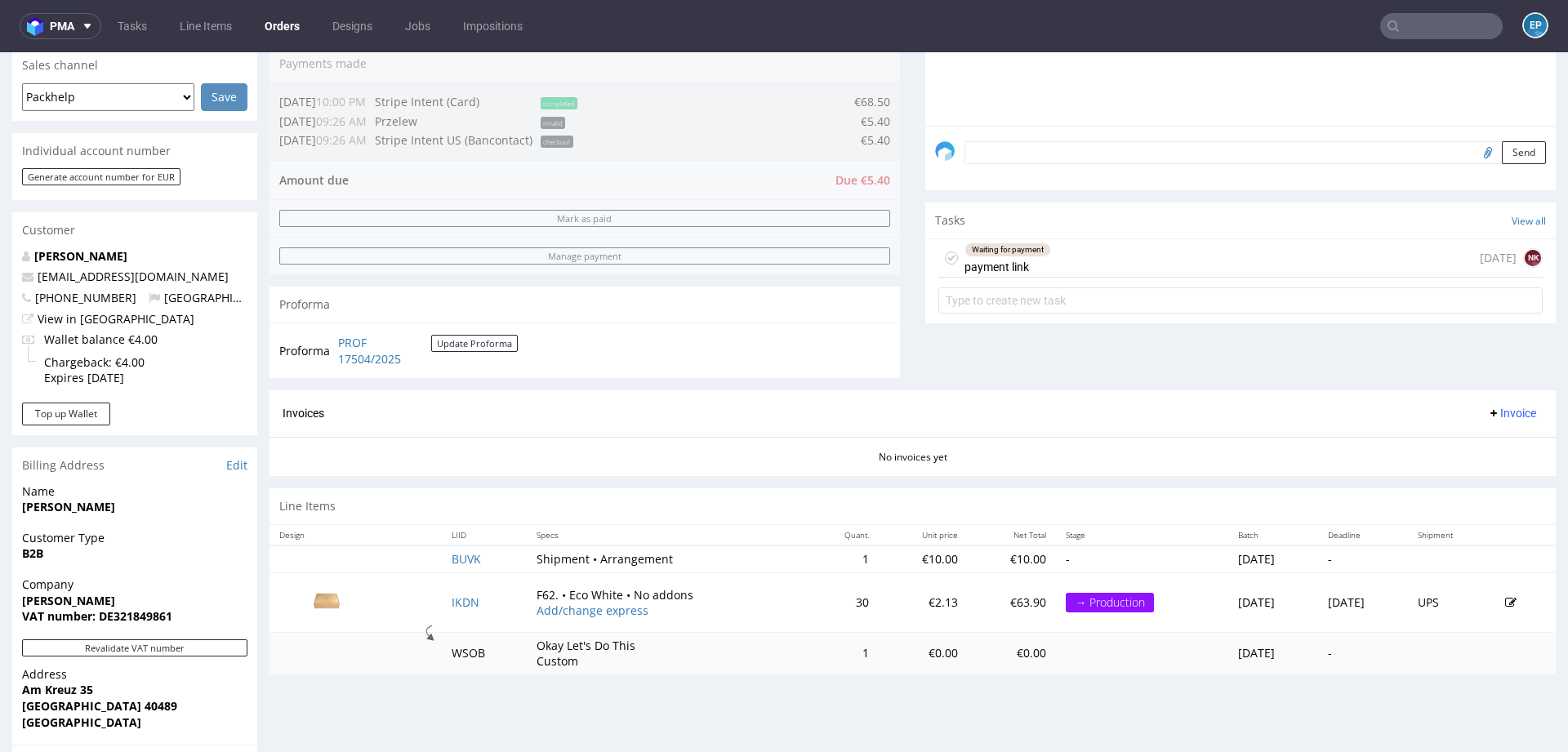
scroll to position [481, 0]
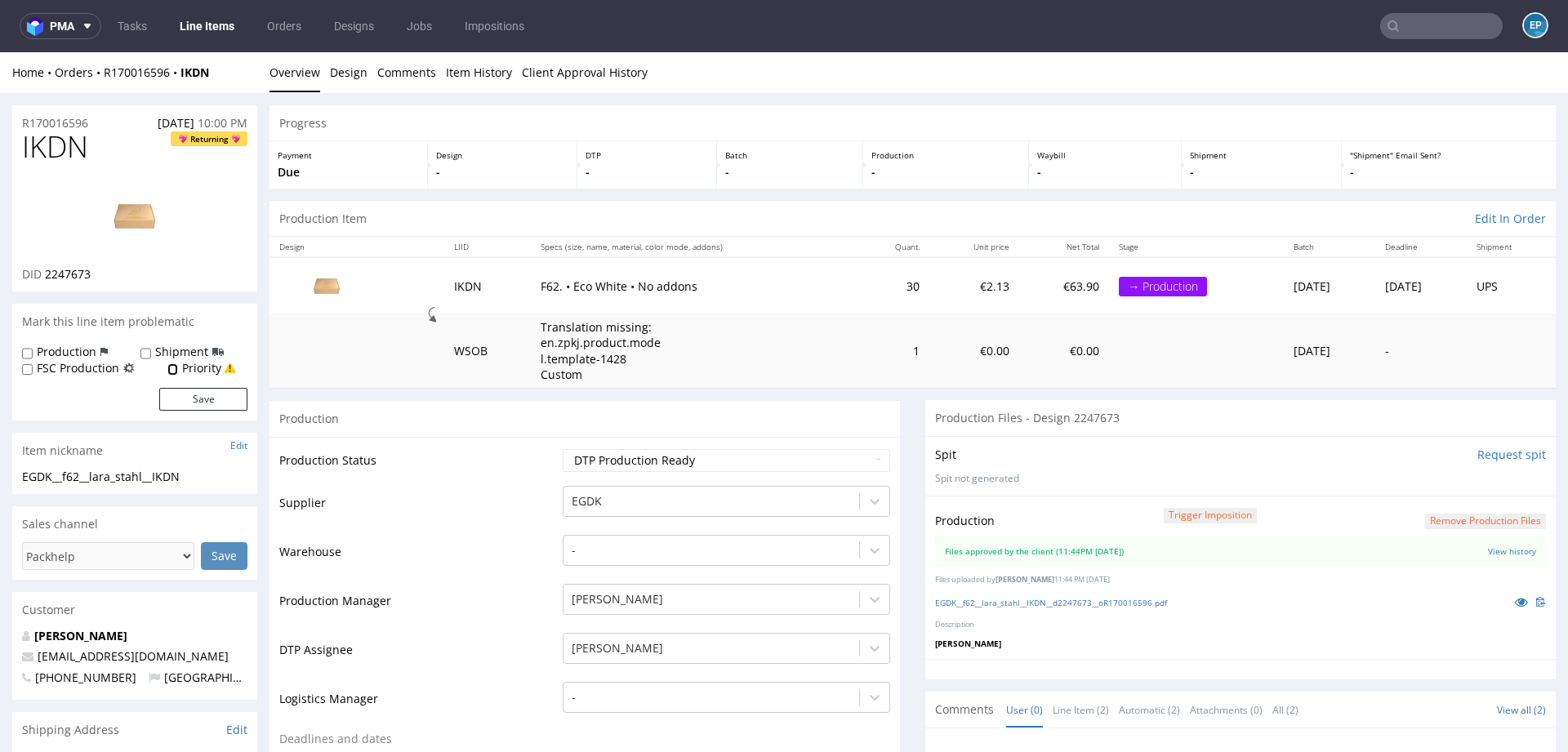
click at [171, 372] on input "Priority" at bounding box center [173, 370] width 11 height 13
checkbox input "true"
click at [47, 347] on label "Production" at bounding box center [67, 352] width 60 height 16
click at [33, 347] on input "Production" at bounding box center [27, 354] width 11 height 13
checkbox input "true"
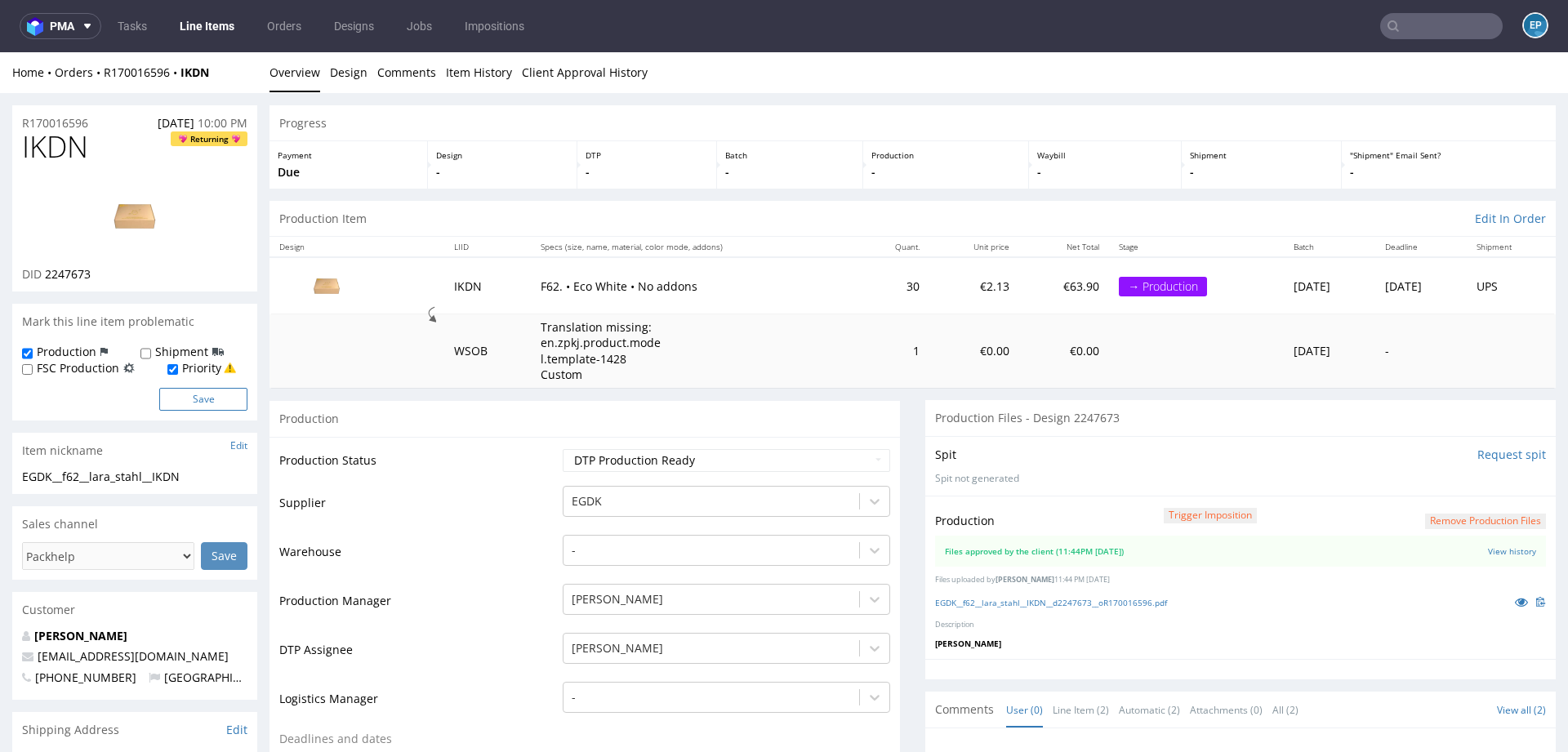
click at [220, 403] on button "Save" at bounding box center [203, 399] width 88 height 23
click at [213, 27] on link "Line Items" at bounding box center [207, 25] width 74 height 26
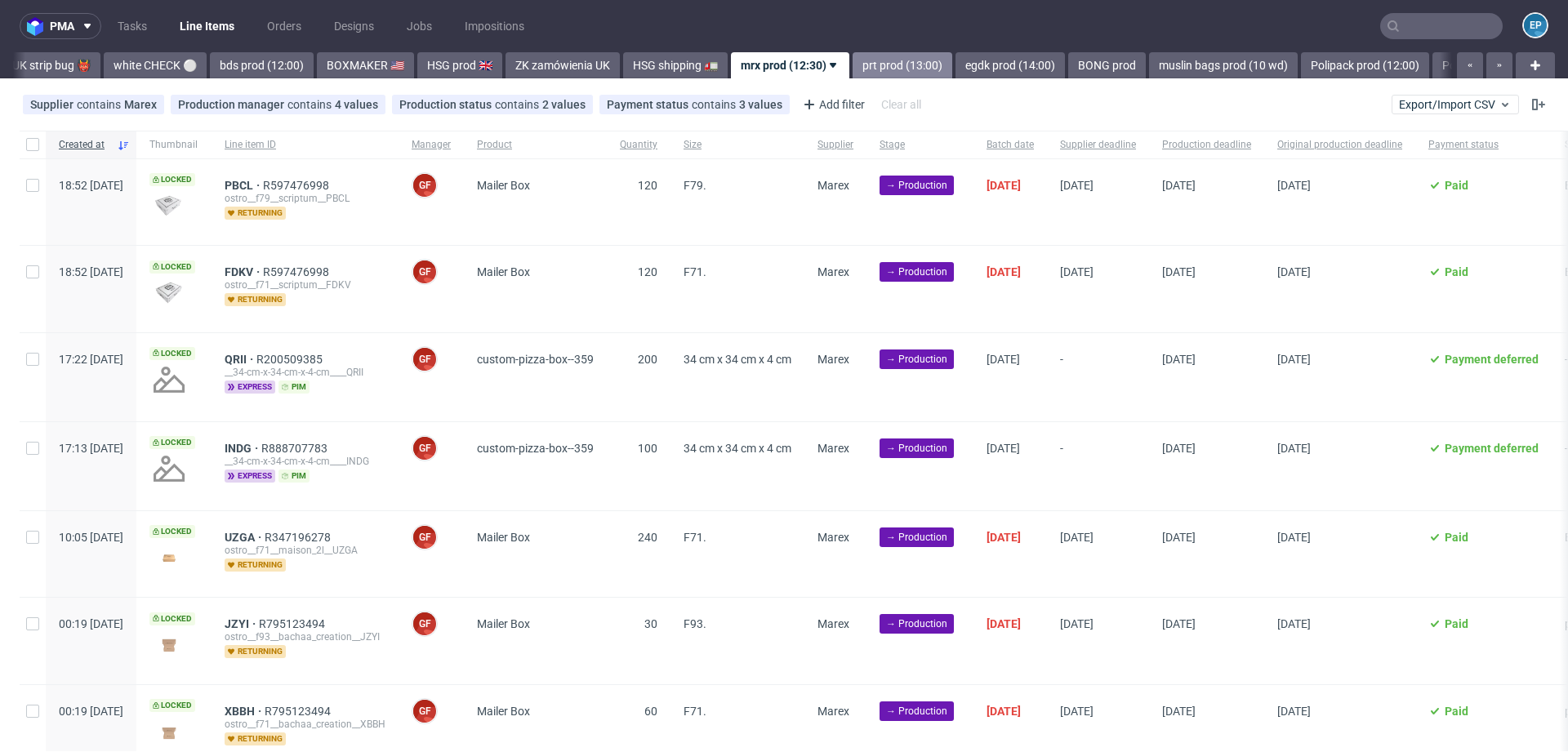
click at [853, 74] on link "prt prod (13:00)" at bounding box center [903, 65] width 100 height 26
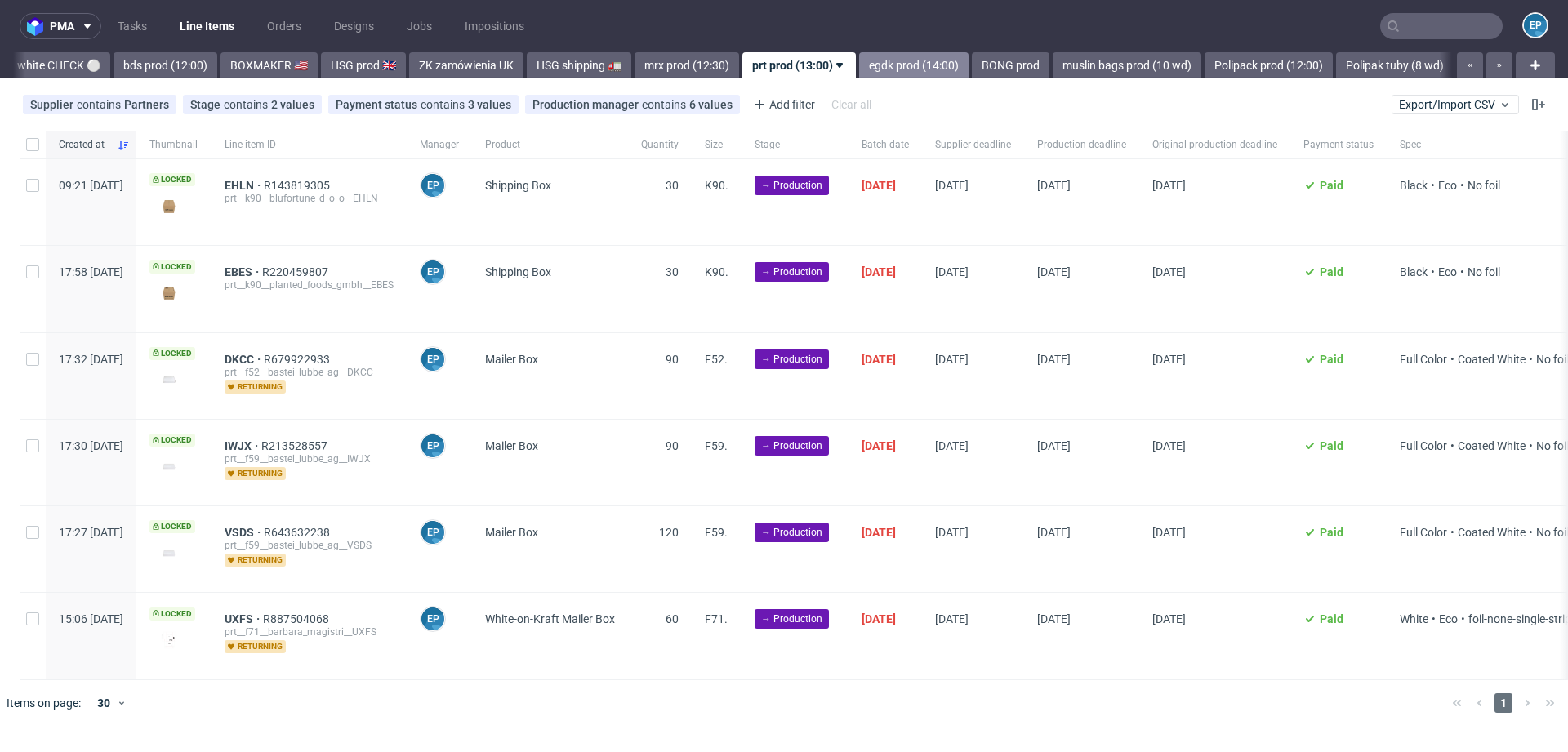
click at [859, 73] on link "egdk prod (14:00)" at bounding box center [914, 65] width 110 height 26
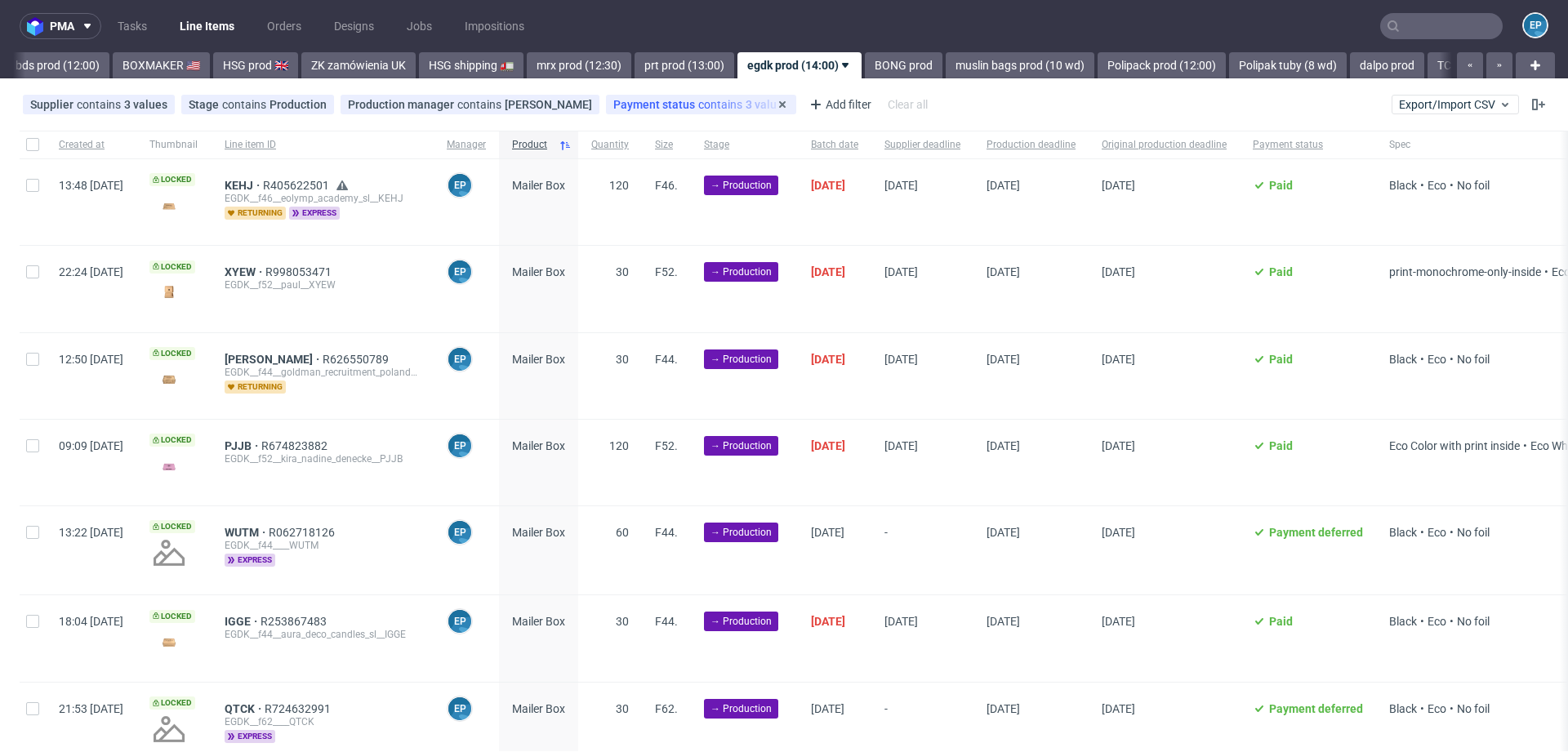
click at [613, 103] on span "Payment status" at bounding box center [656, 104] width 85 height 13
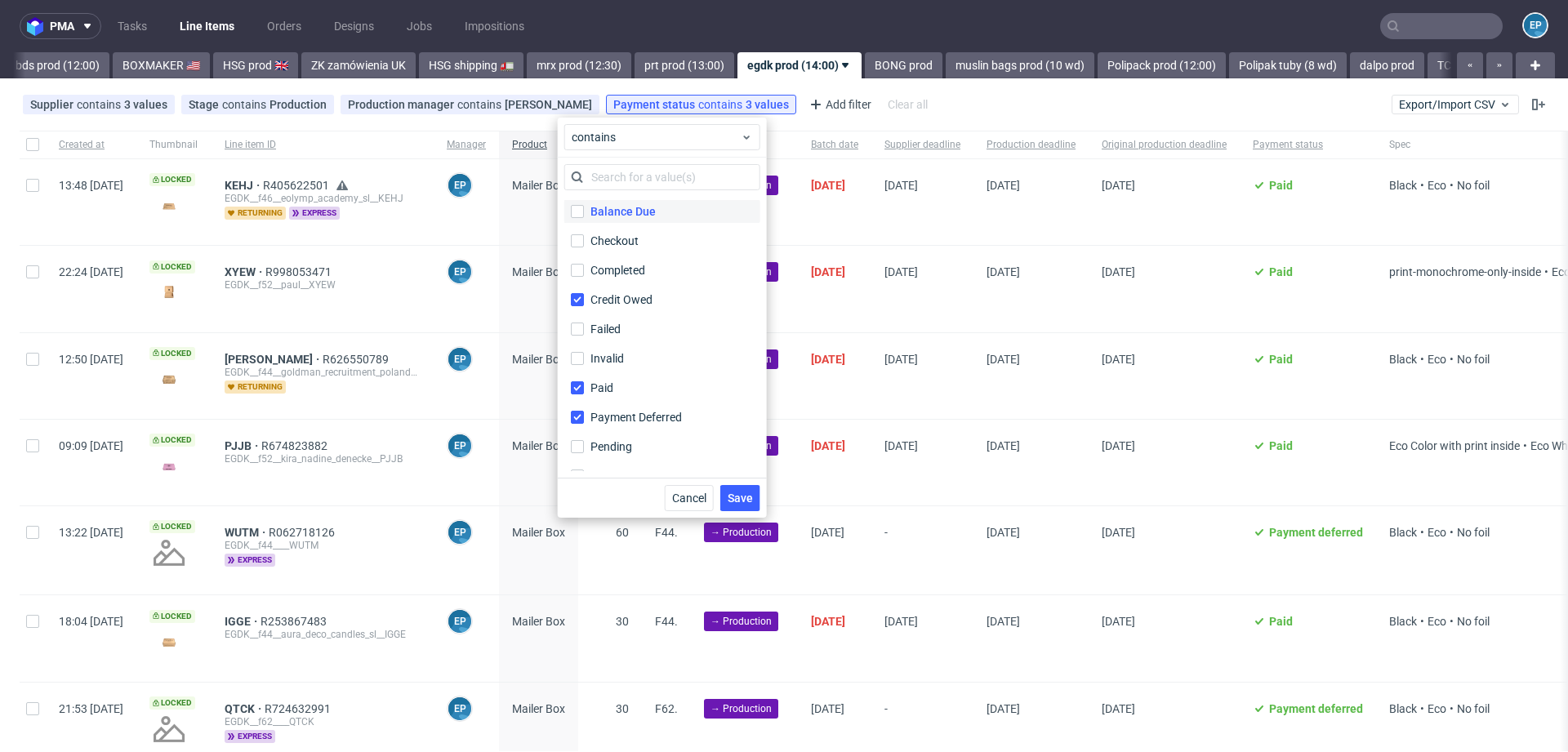
click at [597, 211] on div "Balance Due" at bounding box center [623, 211] width 65 height 16
click at [584, 211] on input "Balance Due" at bounding box center [577, 211] width 13 height 13
checkbox input "true"
click at [740, 493] on span "Save" at bounding box center [740, 498] width 25 height 12
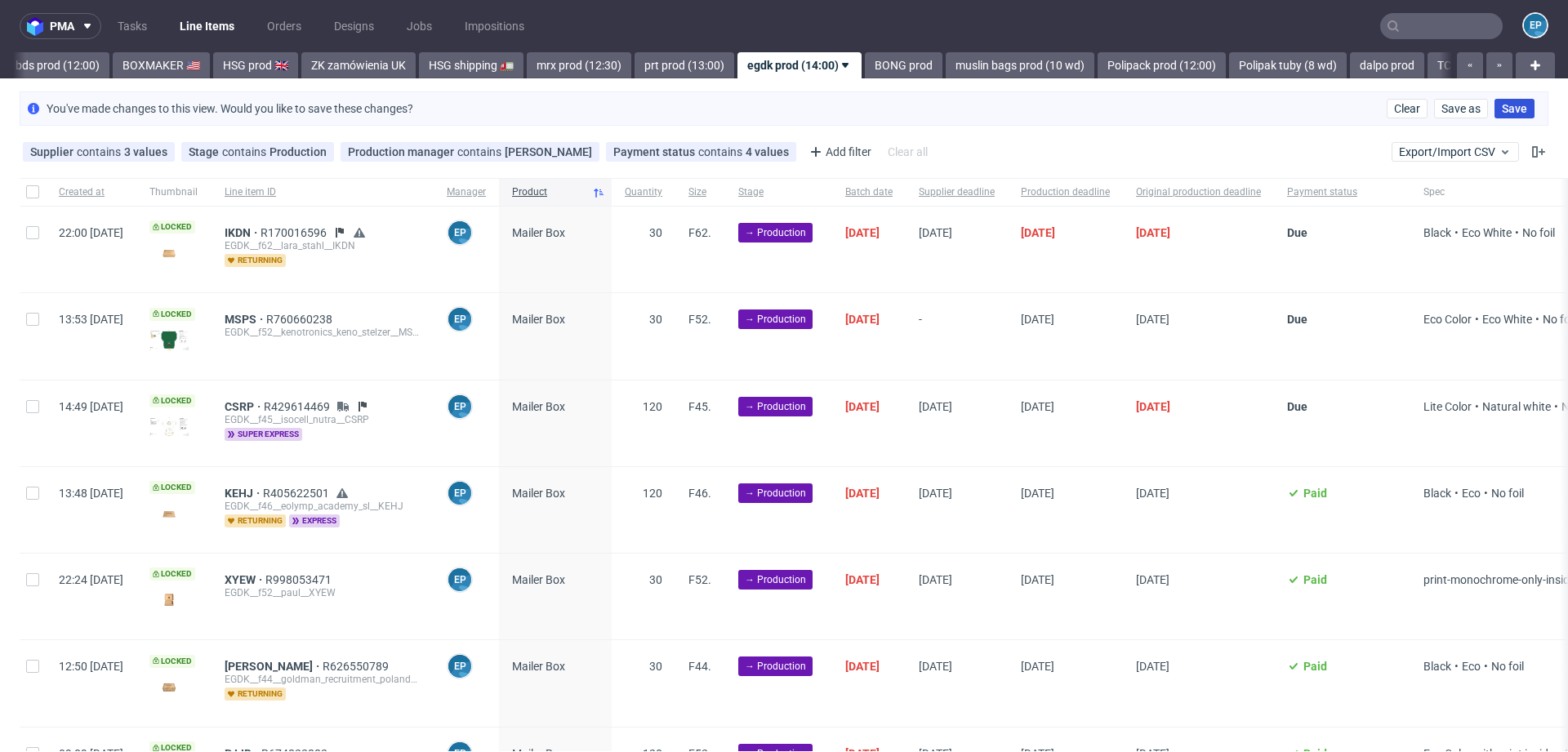
click at [1494, 101] on button "Save" at bounding box center [1514, 109] width 40 height 20
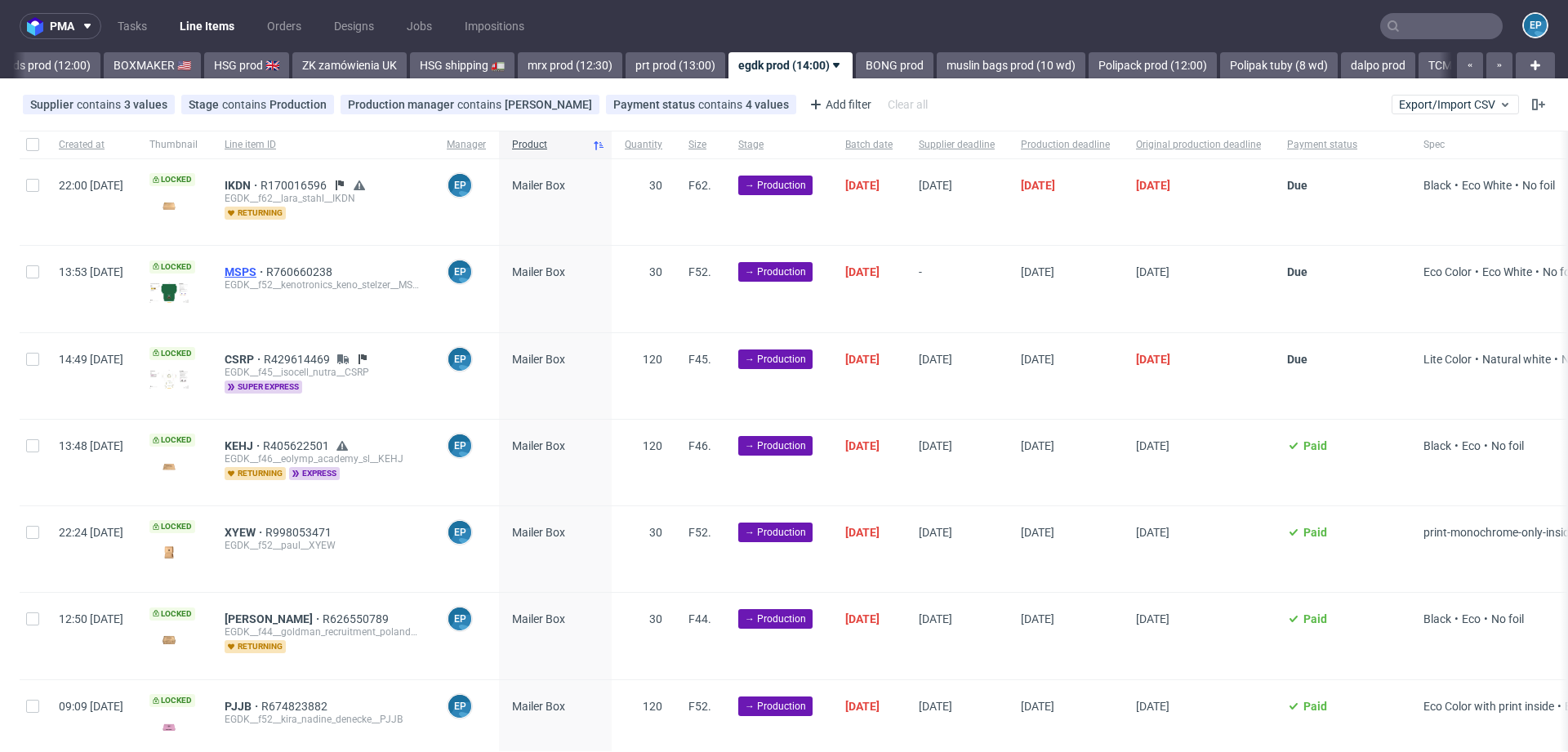
click at [266, 269] on span "MSPS" at bounding box center [246, 272] width 42 height 13
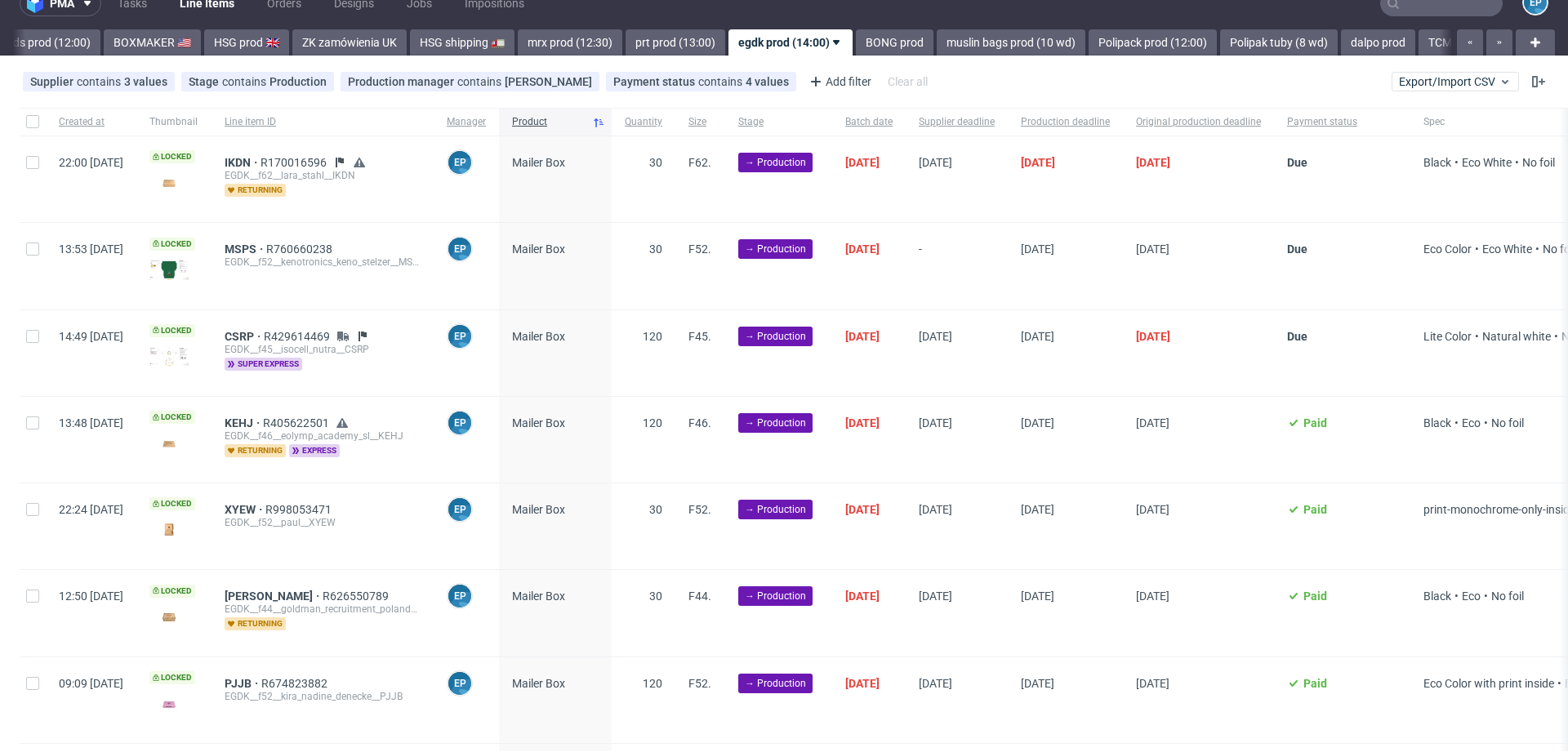
scroll to position [31, 0]
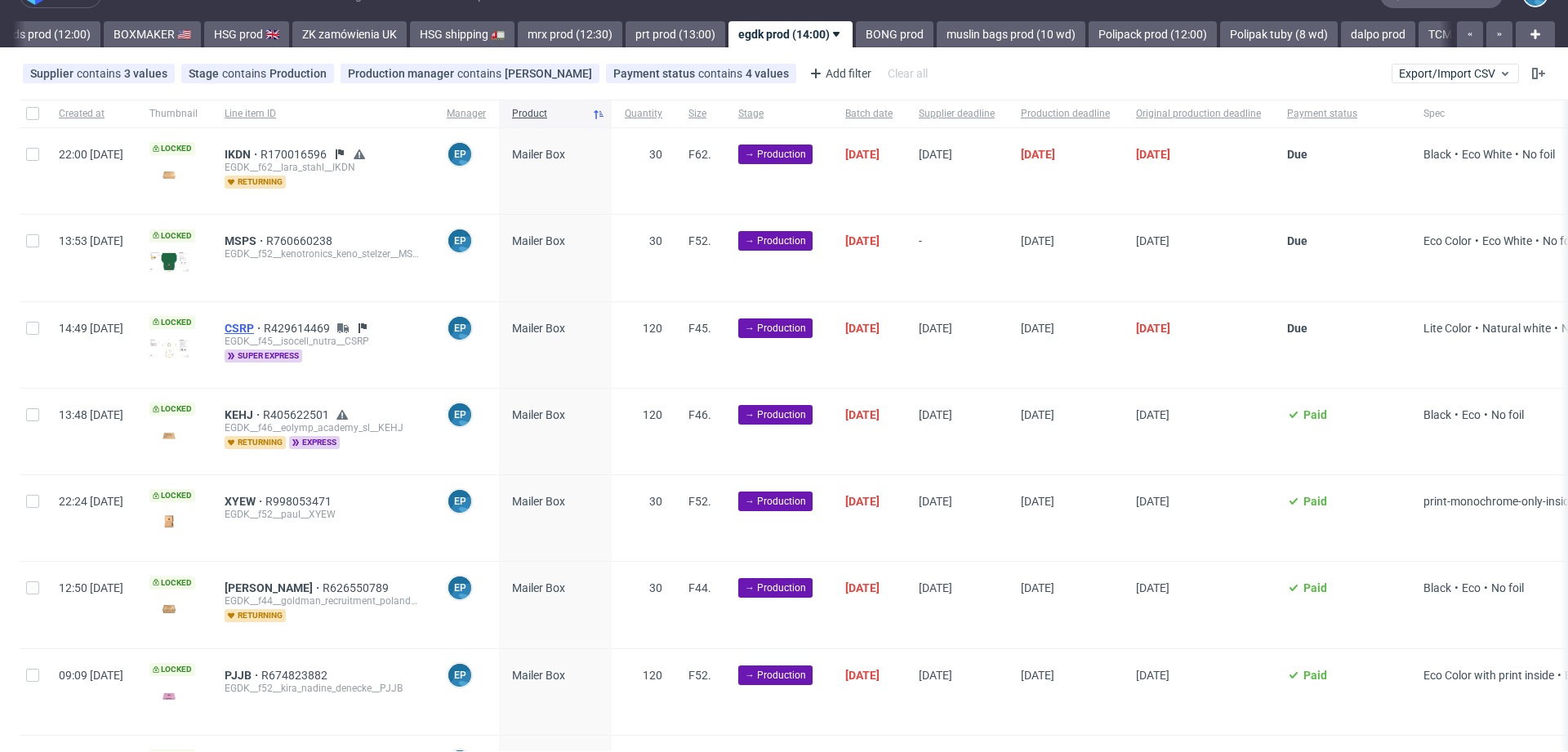
click at [264, 323] on span "CSRP" at bounding box center [244, 328] width 39 height 13
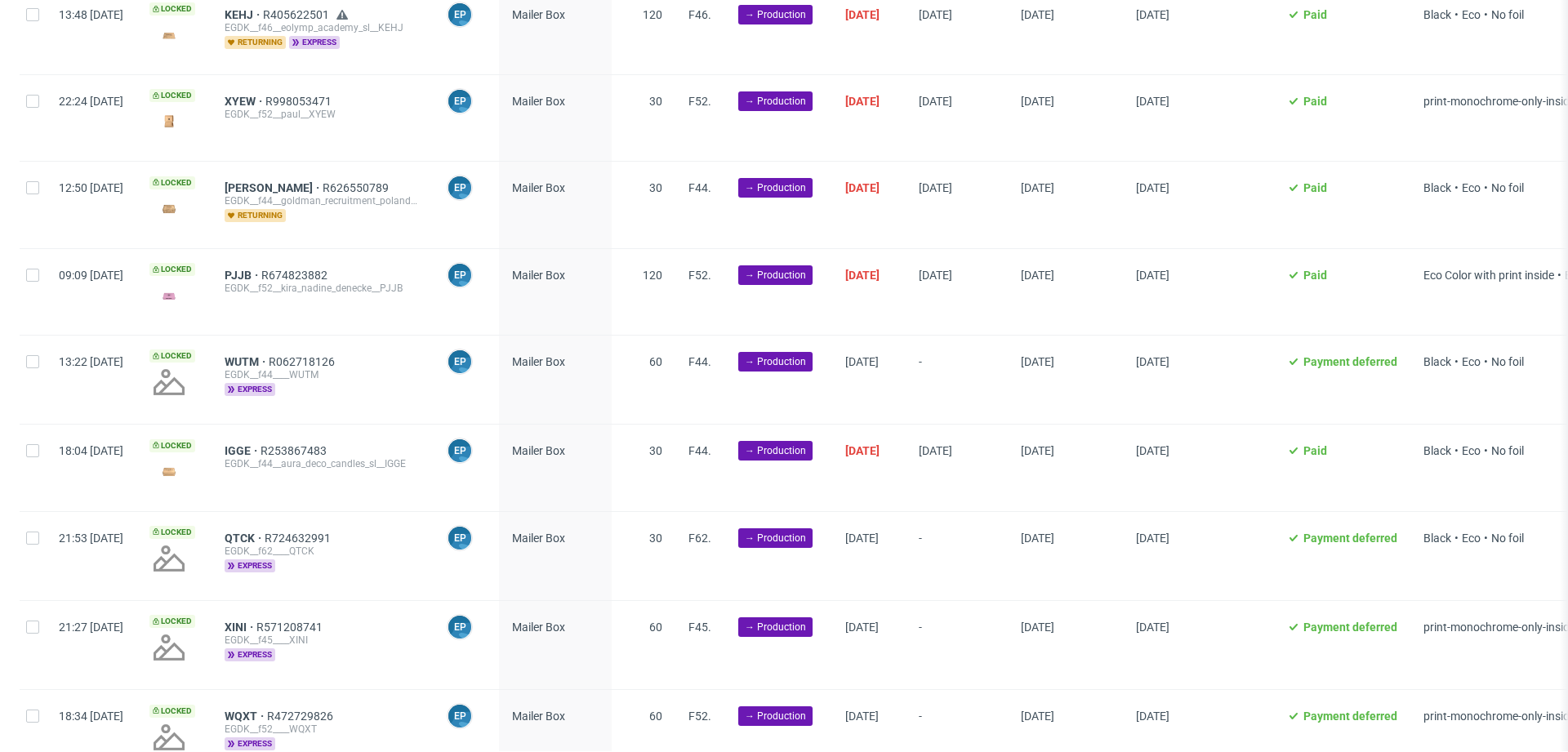
scroll to position [0, 0]
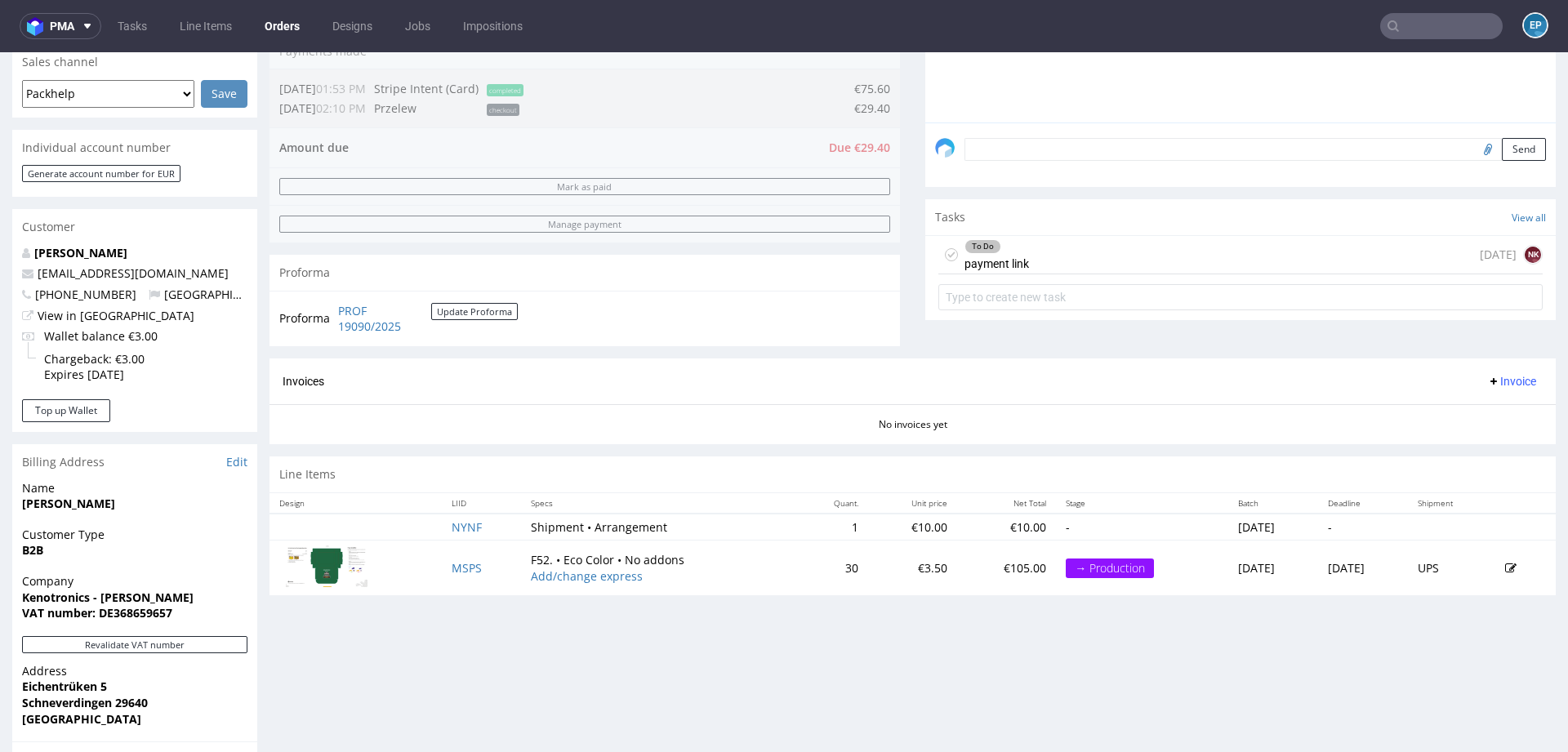
scroll to position [432, 0]
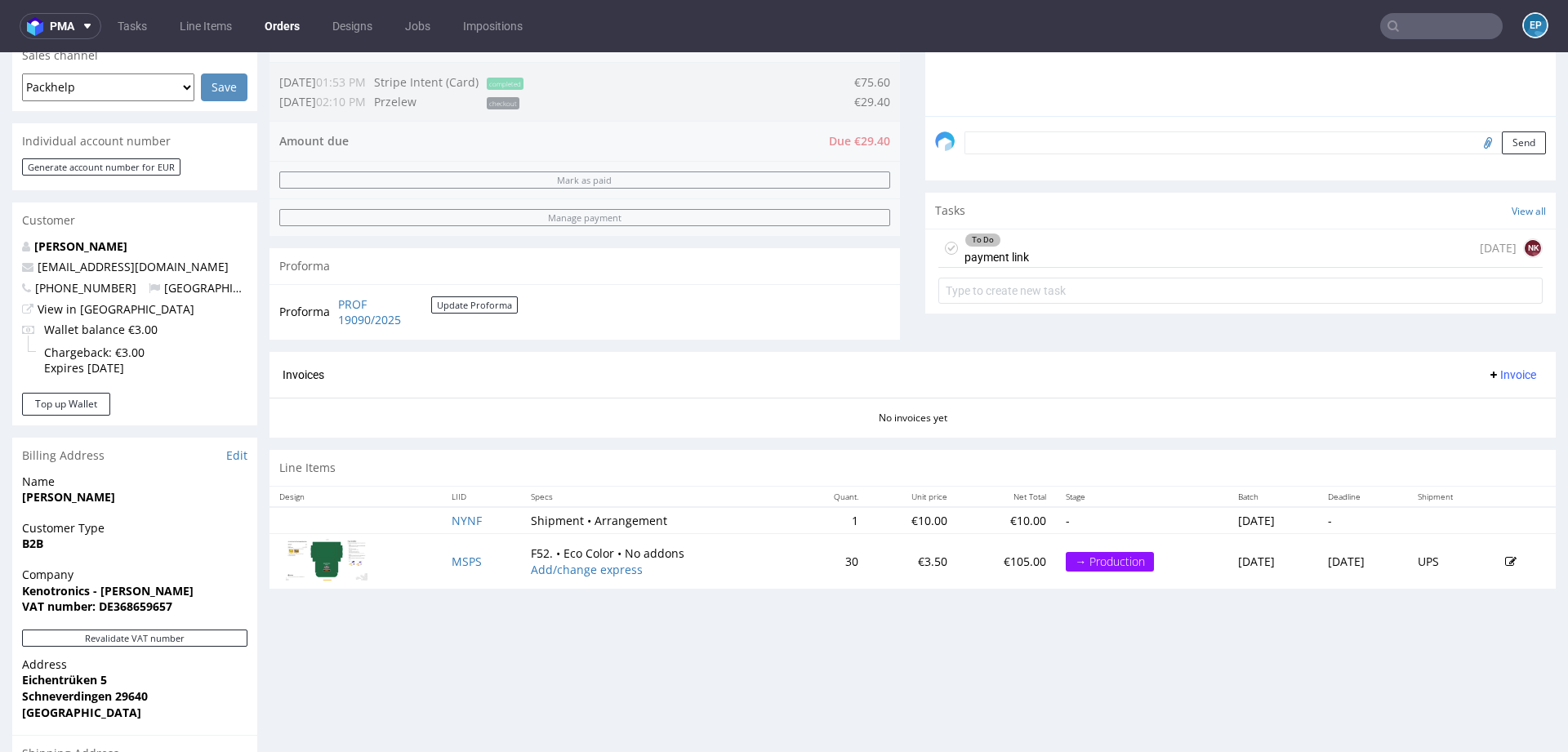
click at [1122, 248] on div "To Do payment link 2 days ago NK" at bounding box center [1240, 249] width 604 height 38
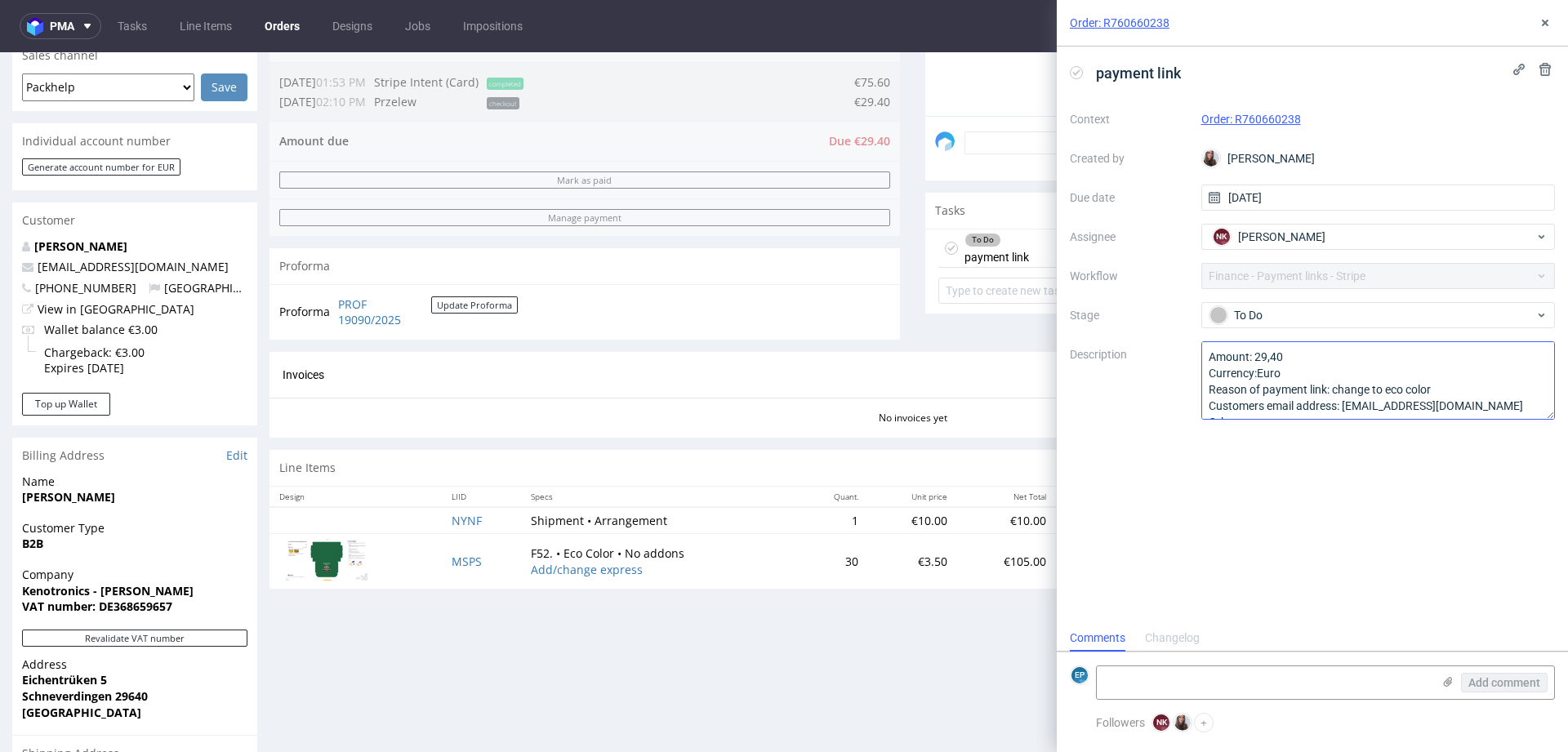
scroll to position [17, 0]
click at [1544, 24] on use at bounding box center [1545, 23] width 6 height 6
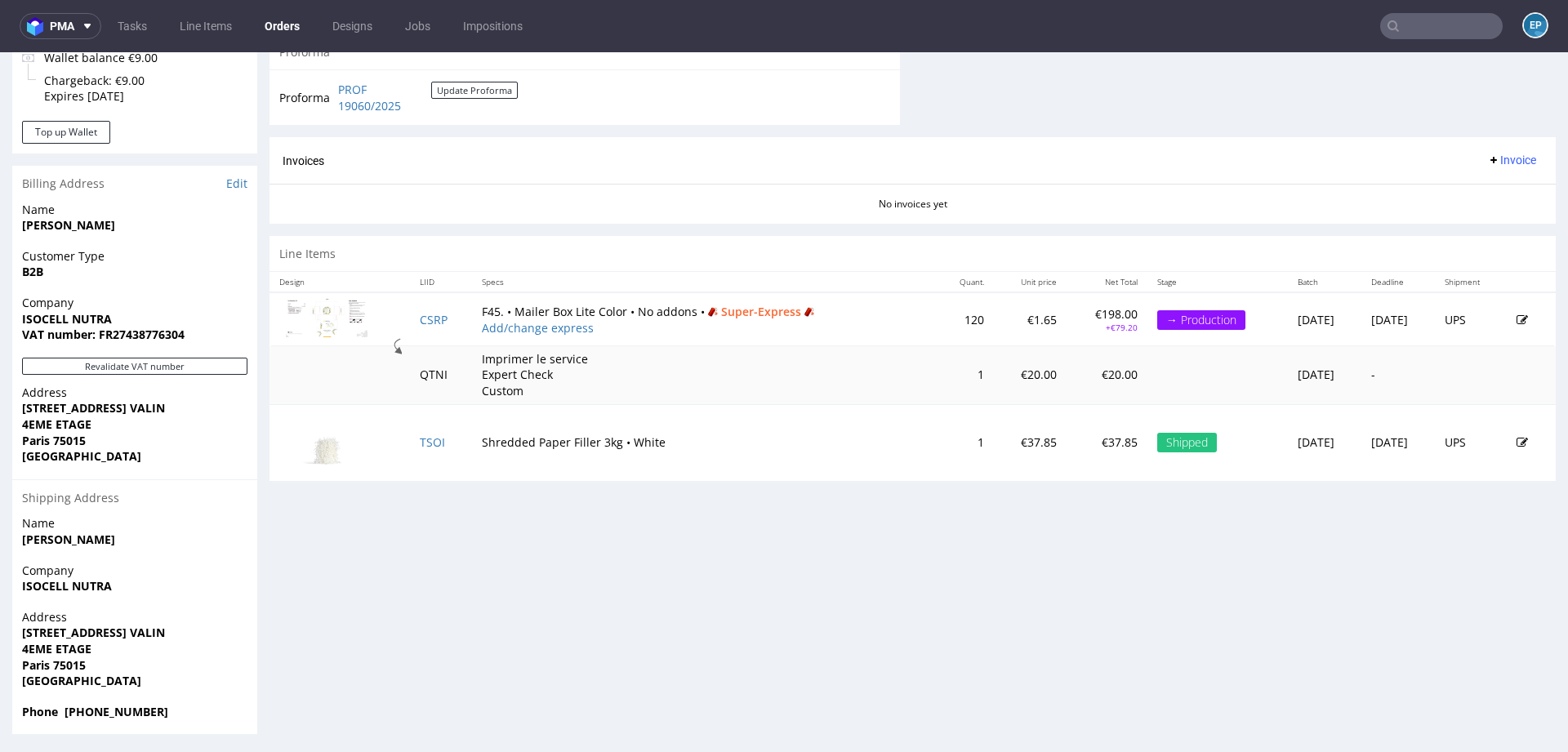
scroll to position [706, 0]
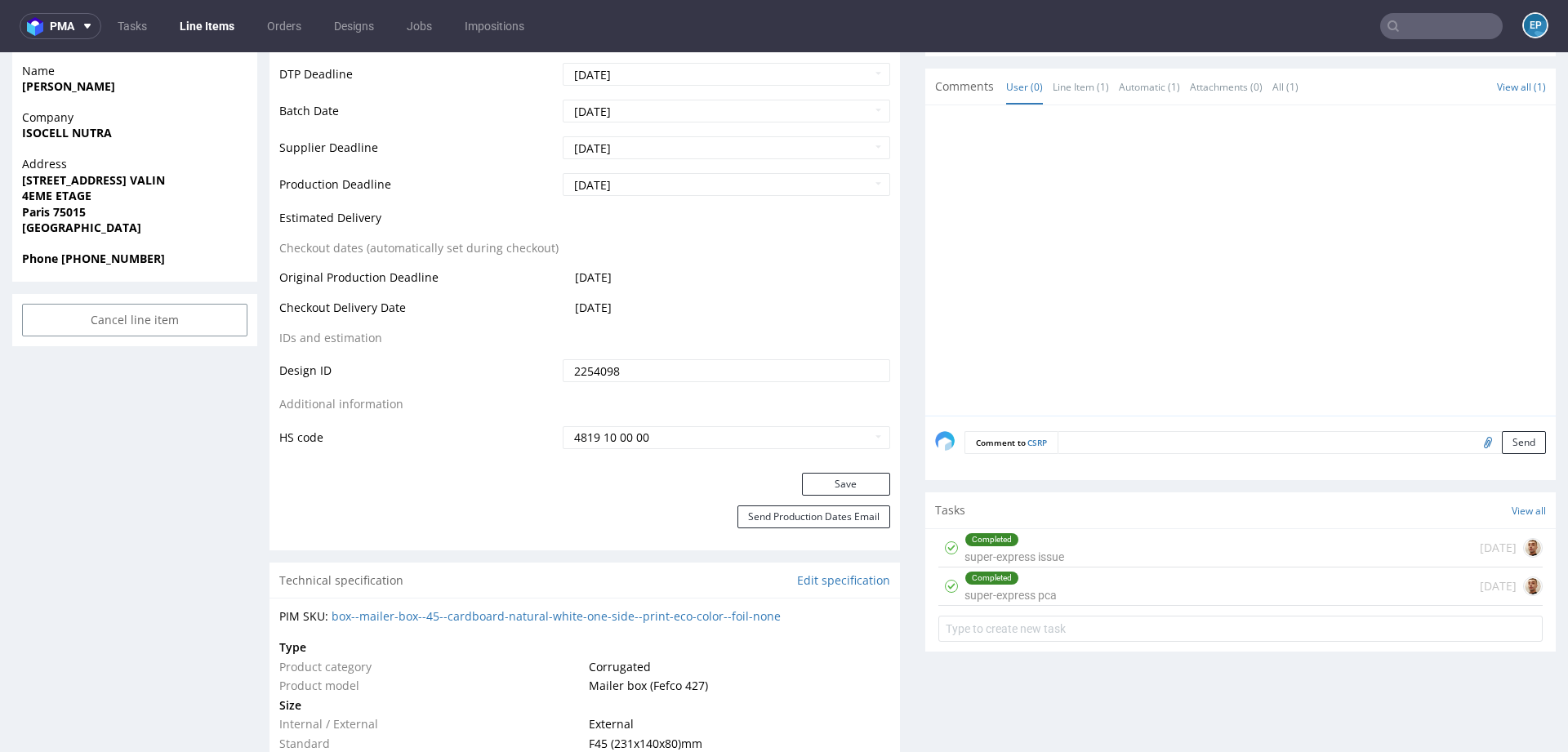
scroll to position [679, 0]
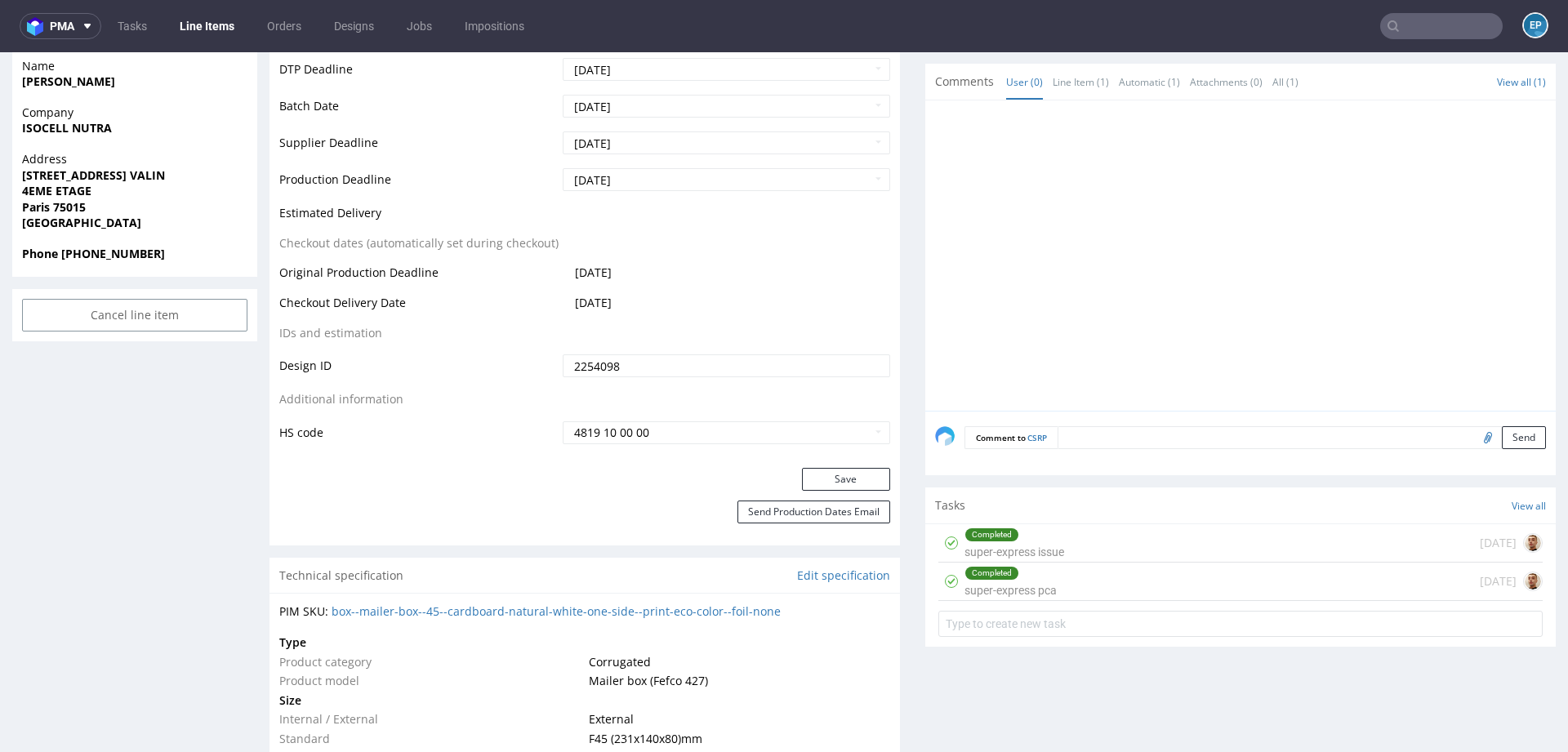
click at [1082, 587] on div "Completed super-express pca [DATE]" at bounding box center [1240, 581] width 604 height 38
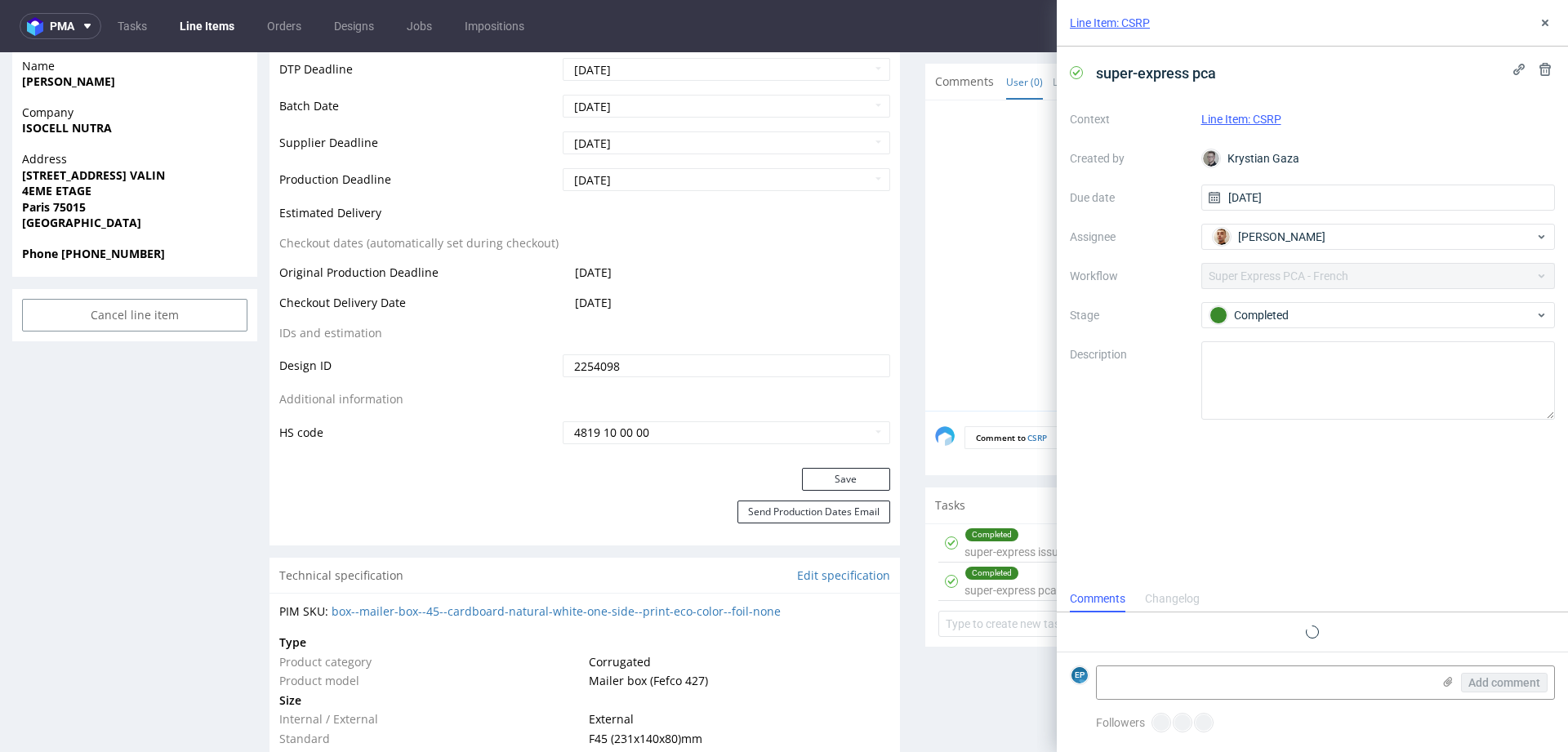
scroll to position [13, 0]
click at [1548, 32] on button at bounding box center [1545, 23] width 20 height 20
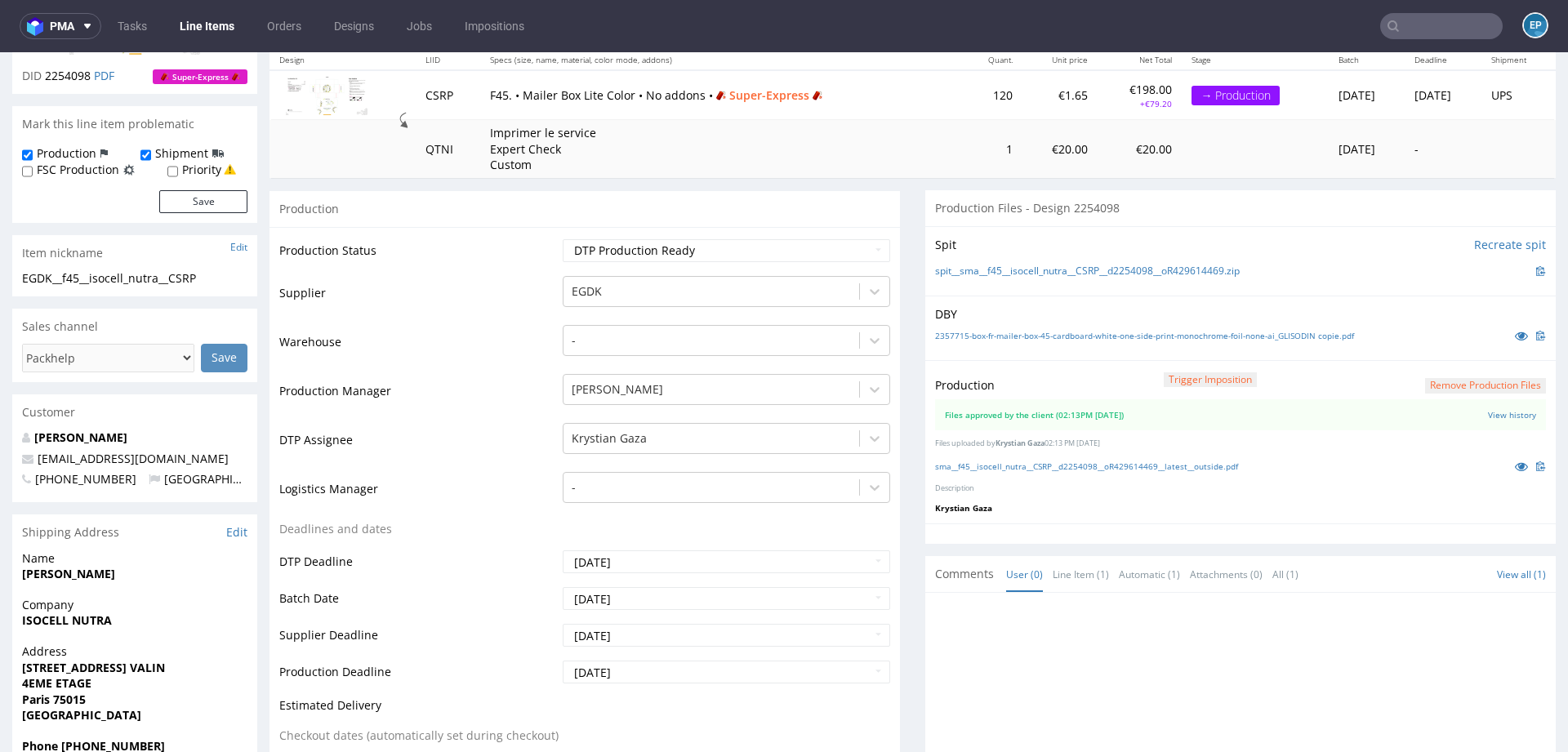
scroll to position [188, 0]
